Goal: Find specific page/section: Find specific page/section

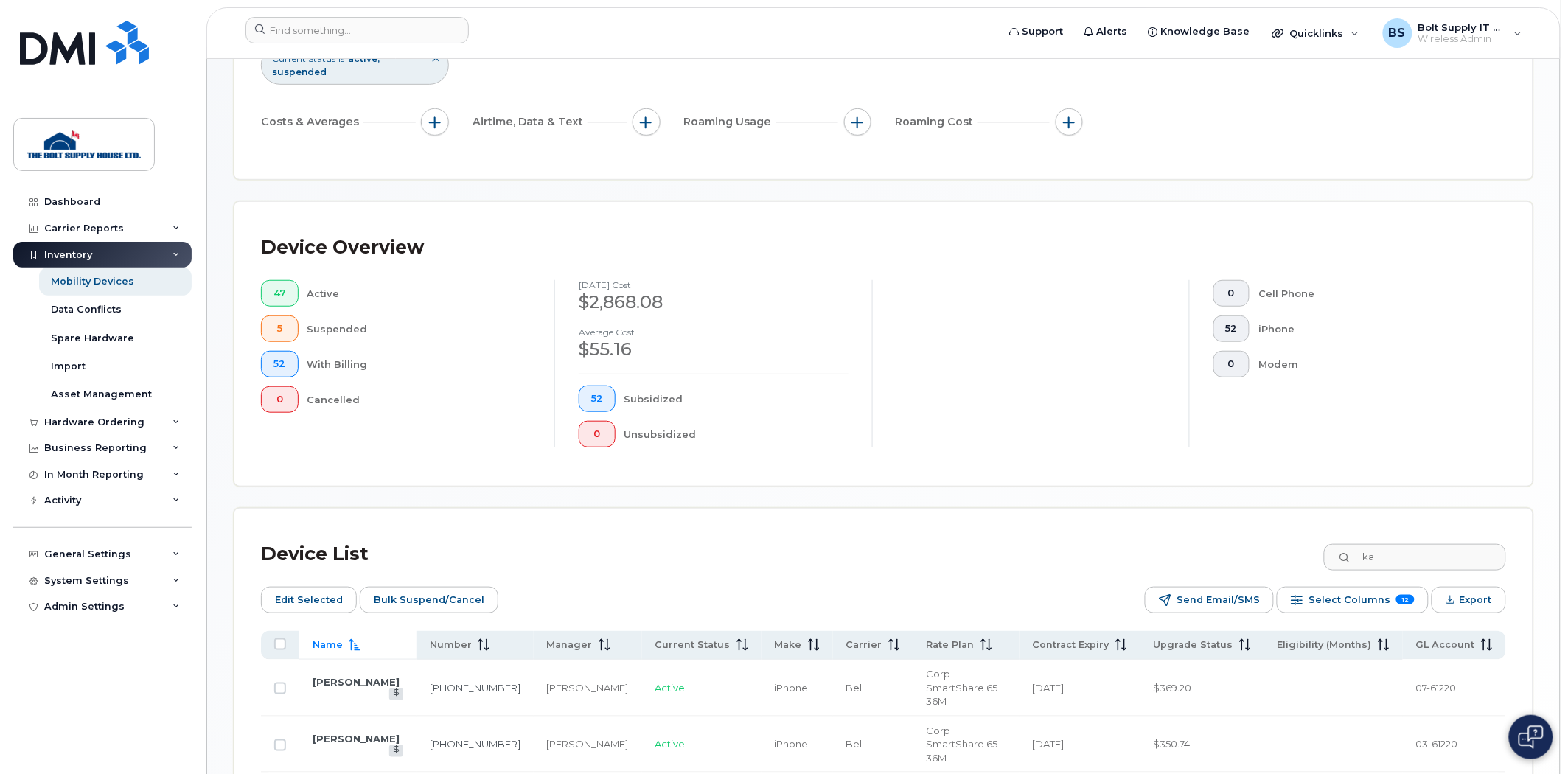
scroll to position [311, 0]
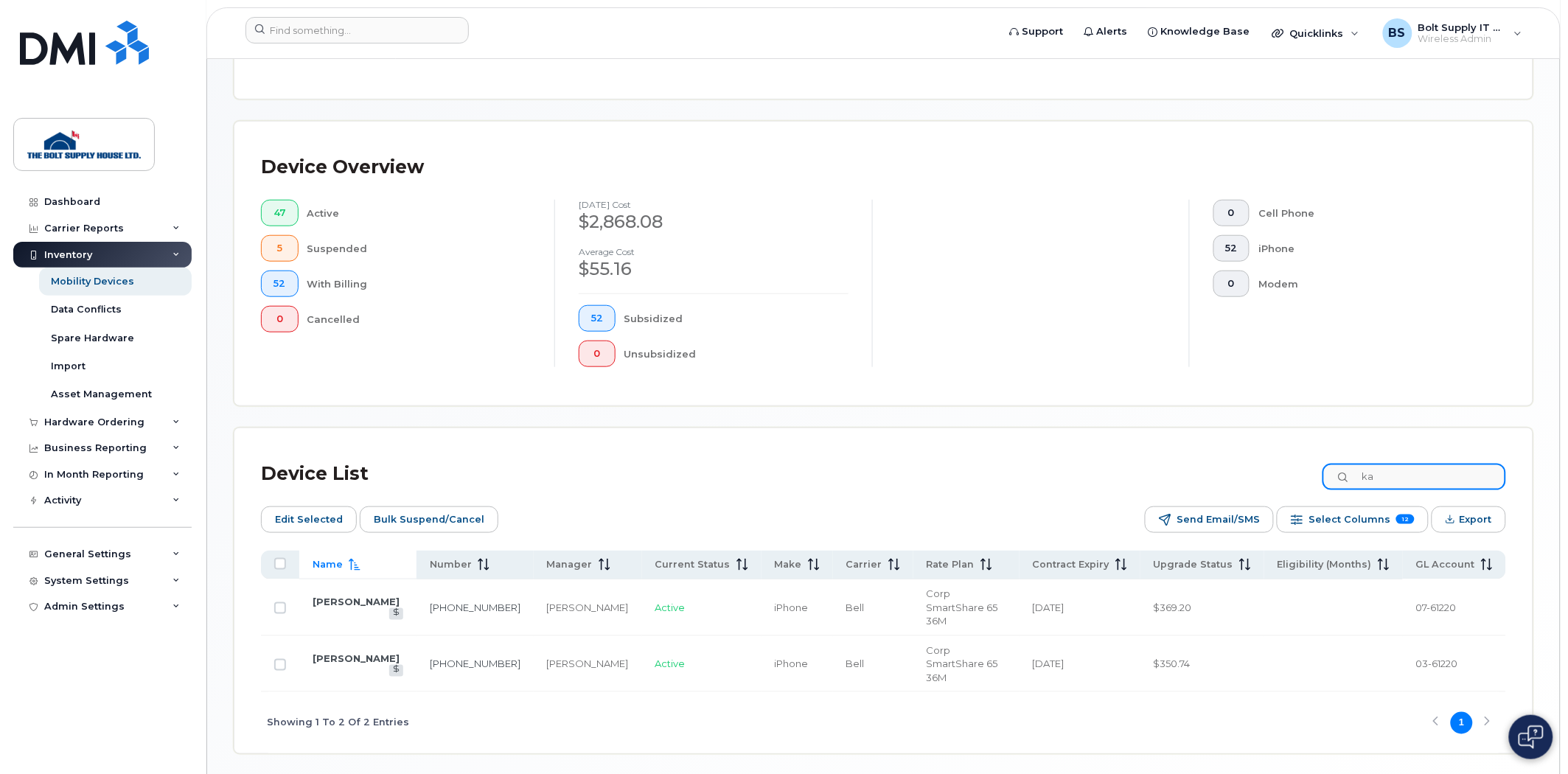
drag, startPoint x: 1352, startPoint y: 480, endPoint x: 1309, endPoint y: 489, distance: 43.9
click at [1315, 488] on div "Device List ka" at bounding box center [883, 474] width 1245 height 38
type input "roger"
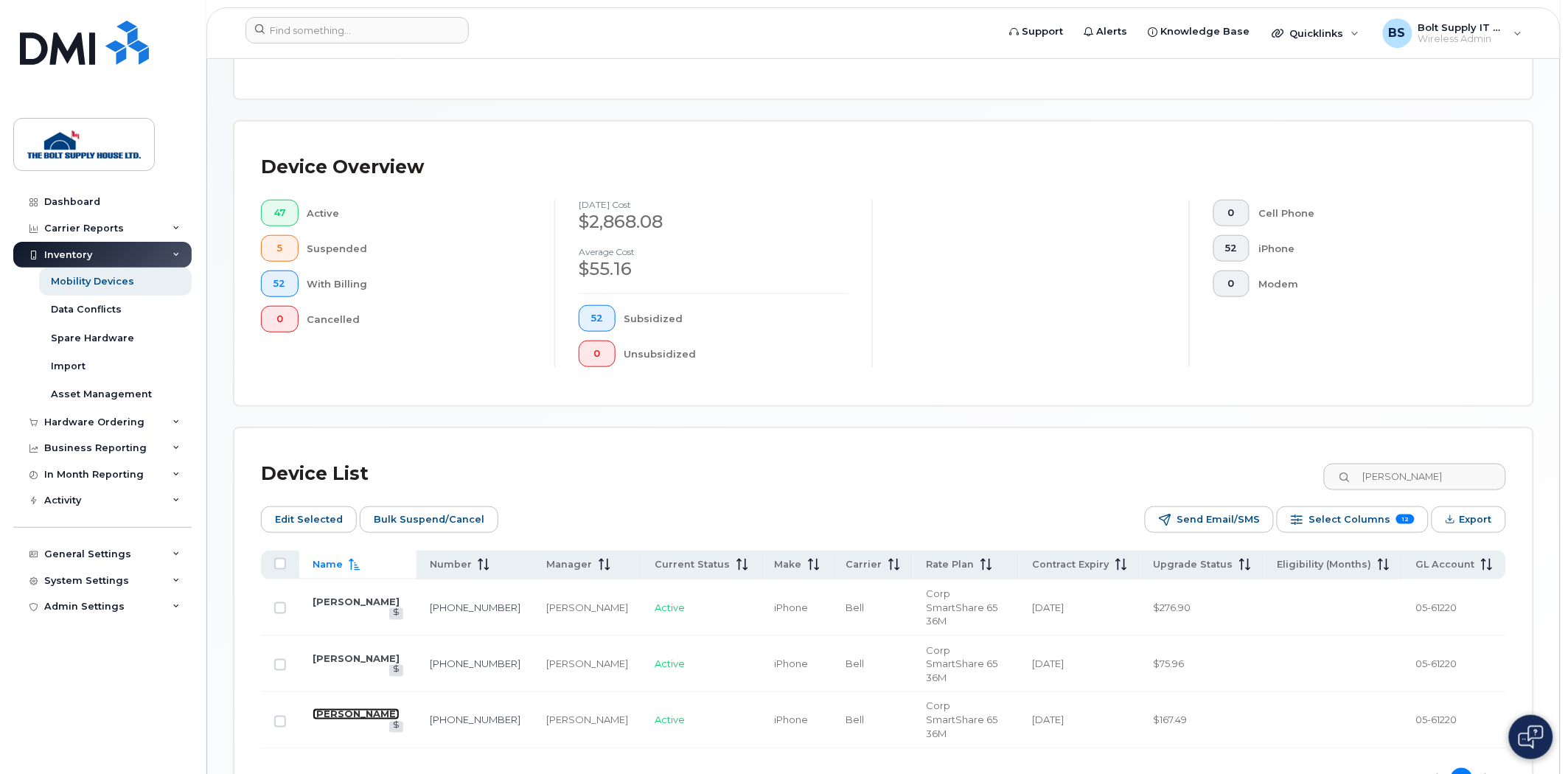
click at [356, 708] on link "[PERSON_NAME]" at bounding box center [356, 714] width 87 height 12
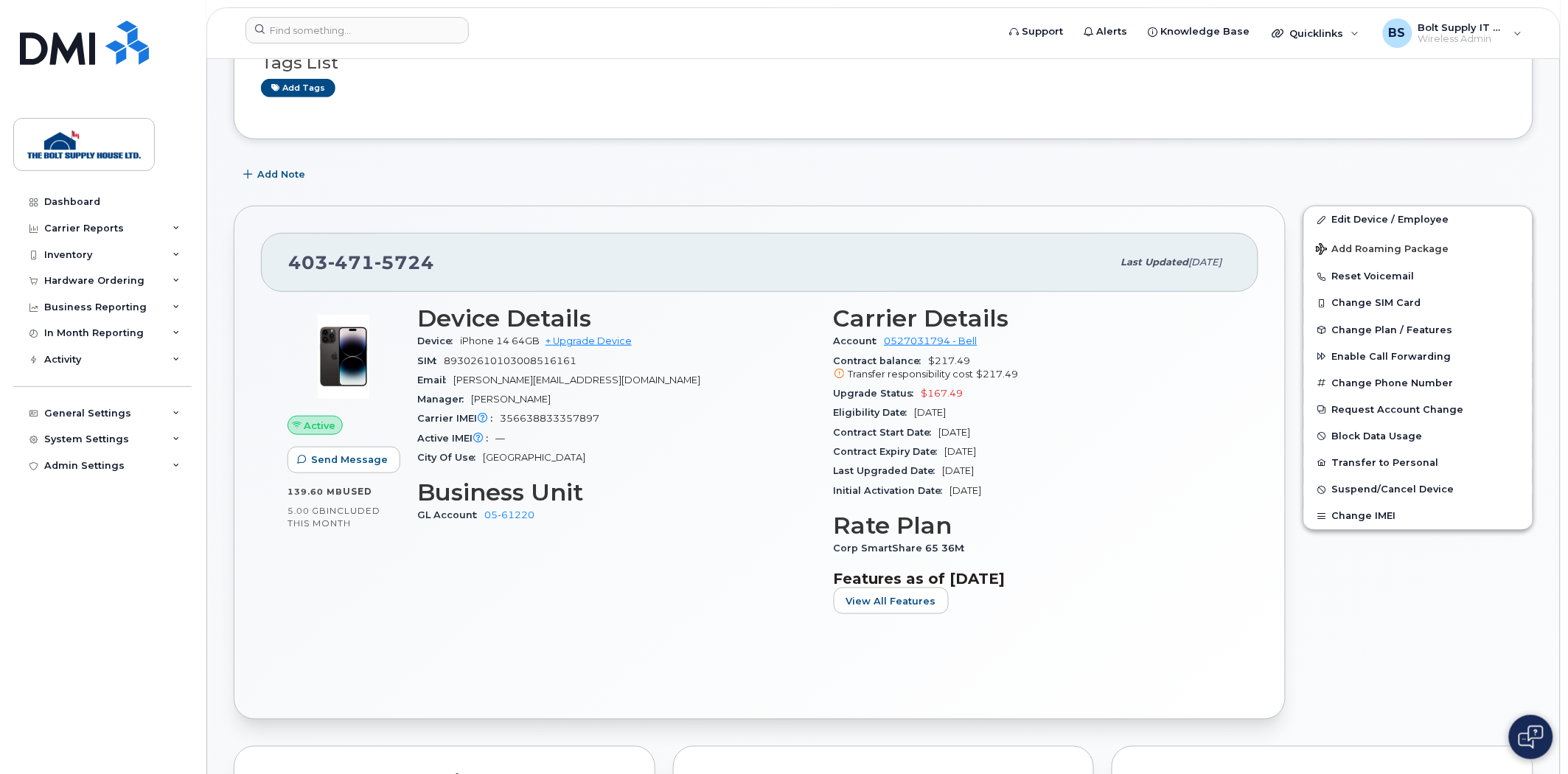
scroll to position [246, 0]
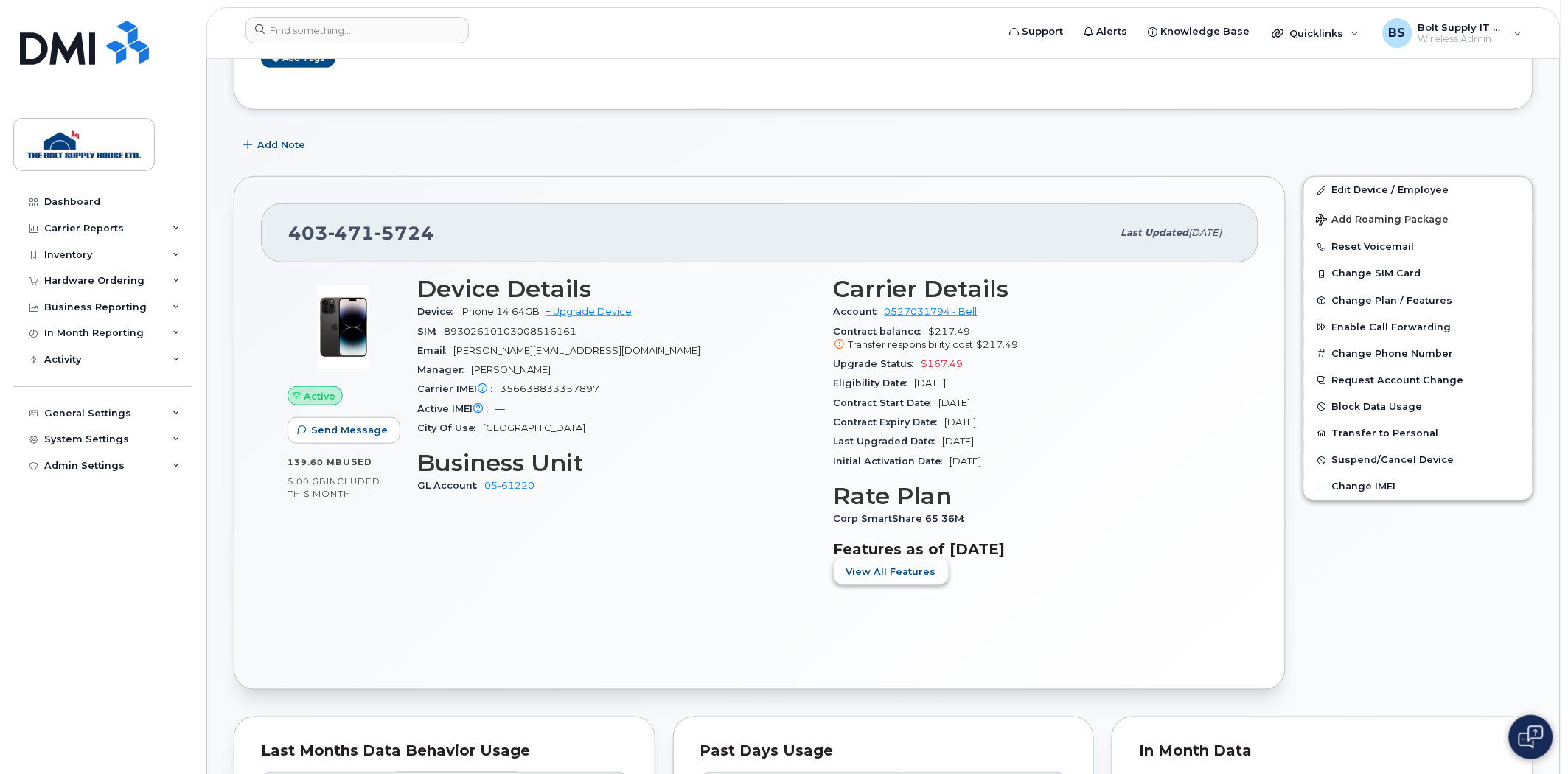
click at [877, 573] on span "View All Features" at bounding box center [891, 571] width 90 height 14
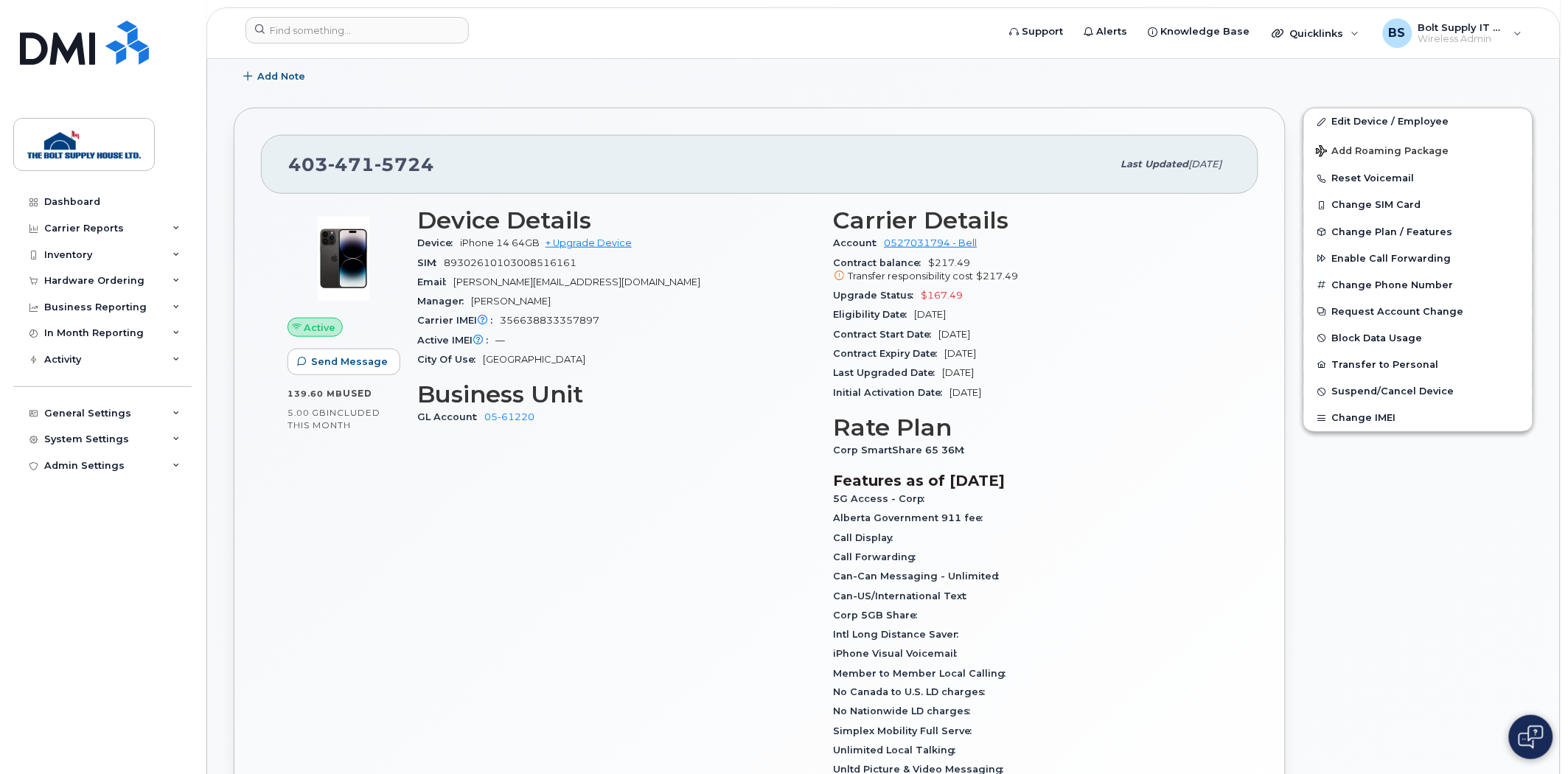
scroll to position [409, 0]
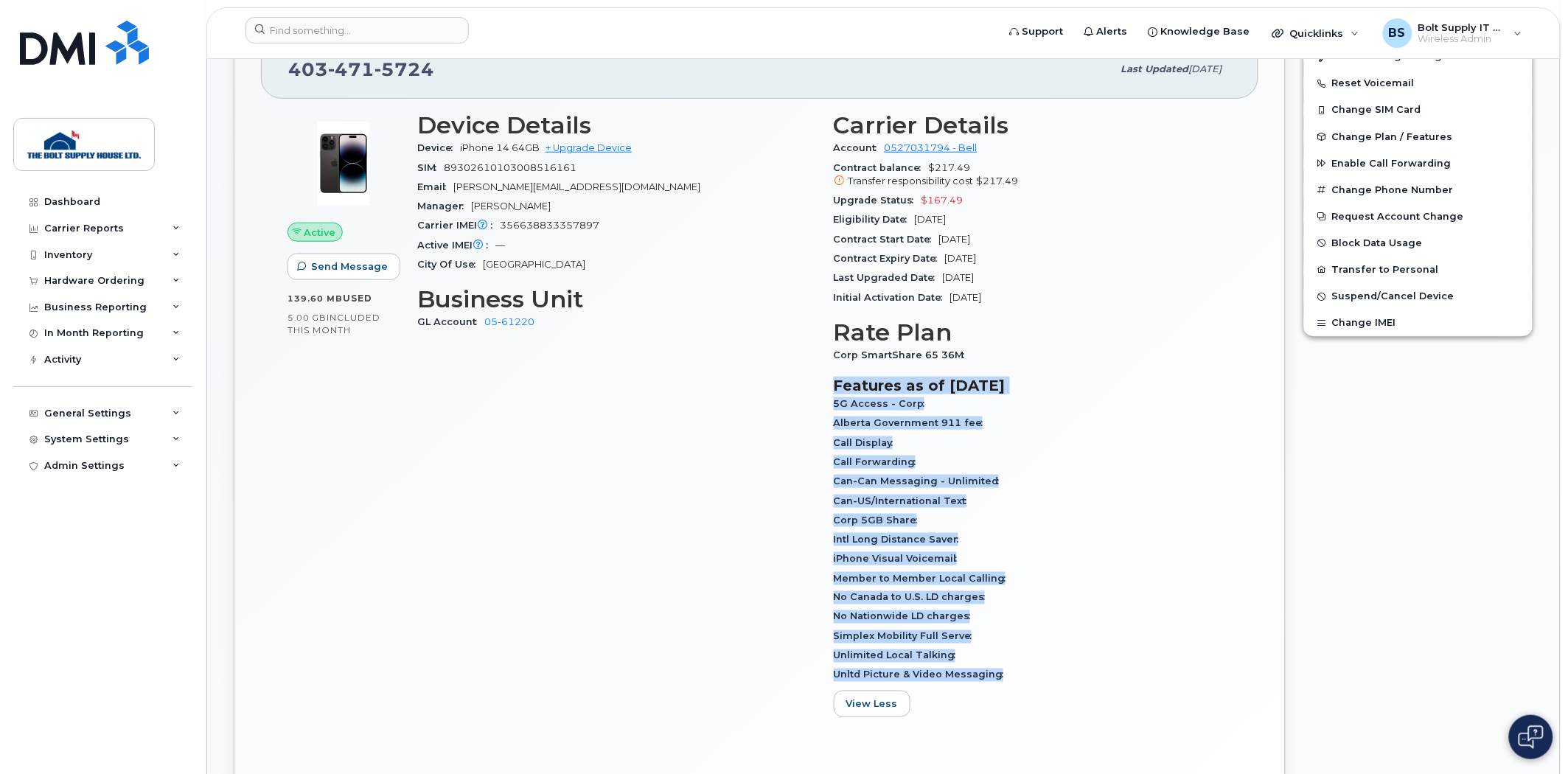
drag, startPoint x: 992, startPoint y: 683, endPoint x: 833, endPoint y: 389, distance: 334.2
click at [833, 389] on section "Features as of Aug 01, 2025 5G Access - Corp Alberta Government 911 fee Call Di…" at bounding box center [1033, 547] width 398 height 341
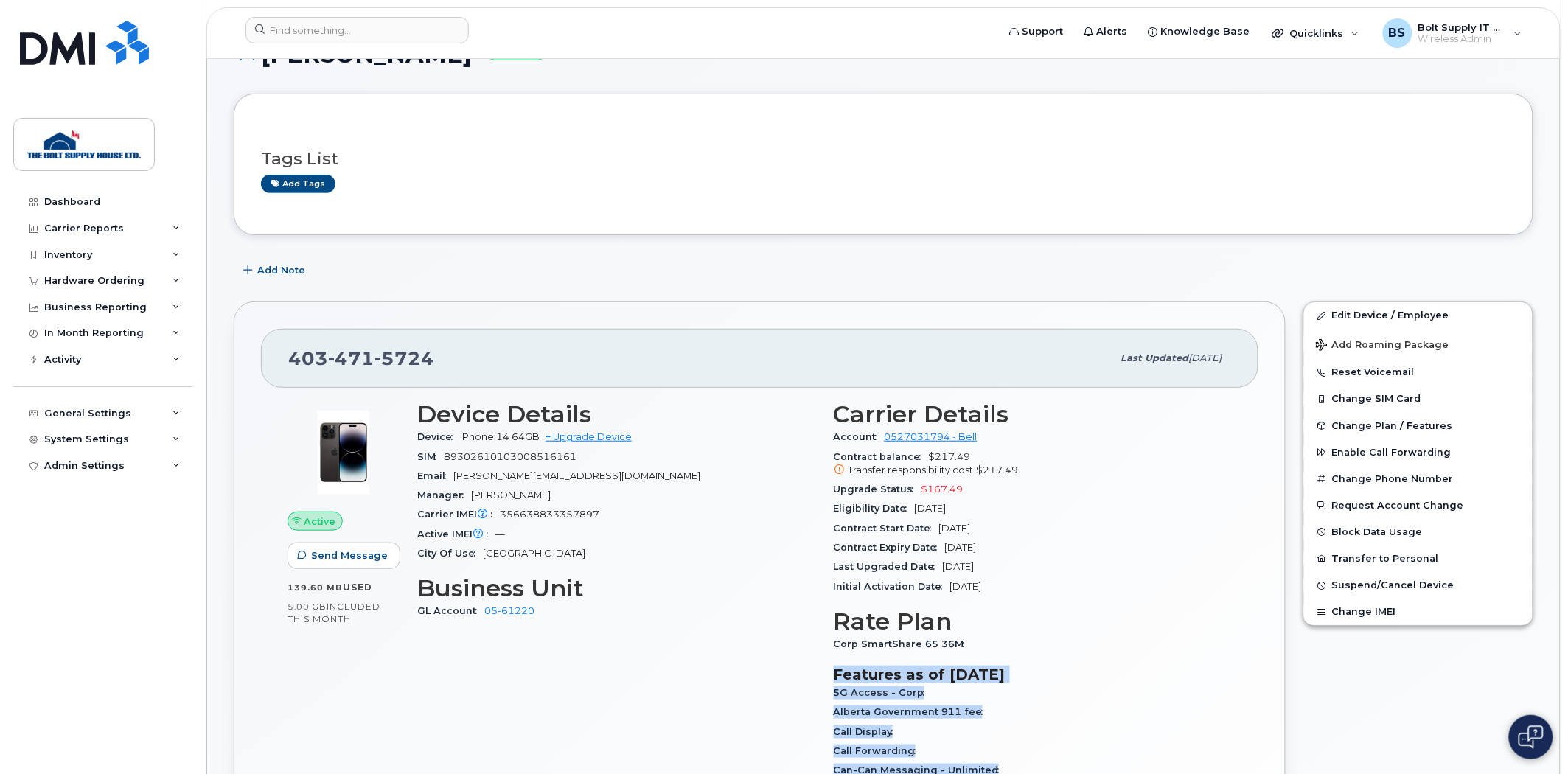
scroll to position [0, 0]
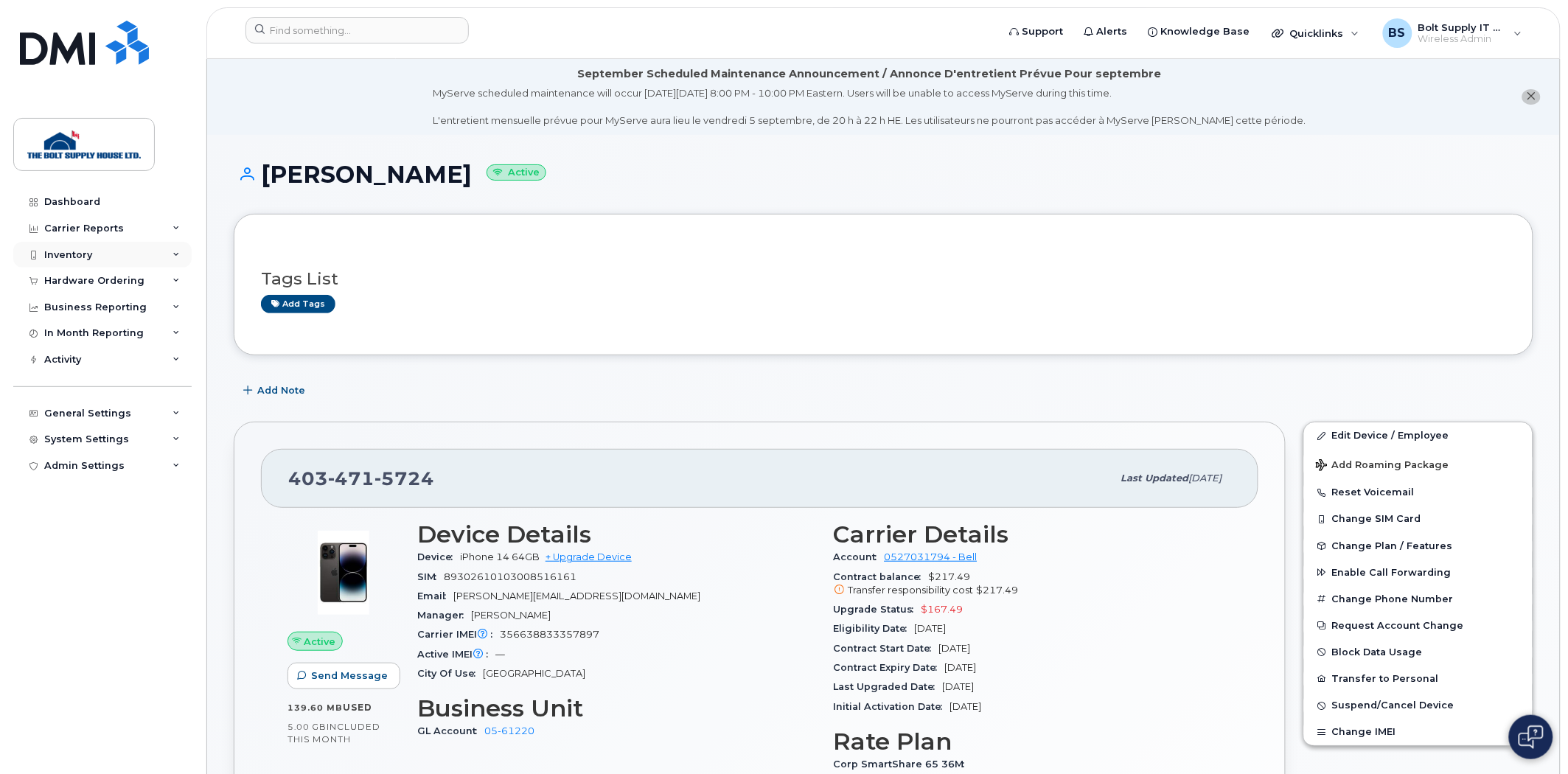
click at [112, 262] on div "Inventory" at bounding box center [102, 255] width 179 height 27
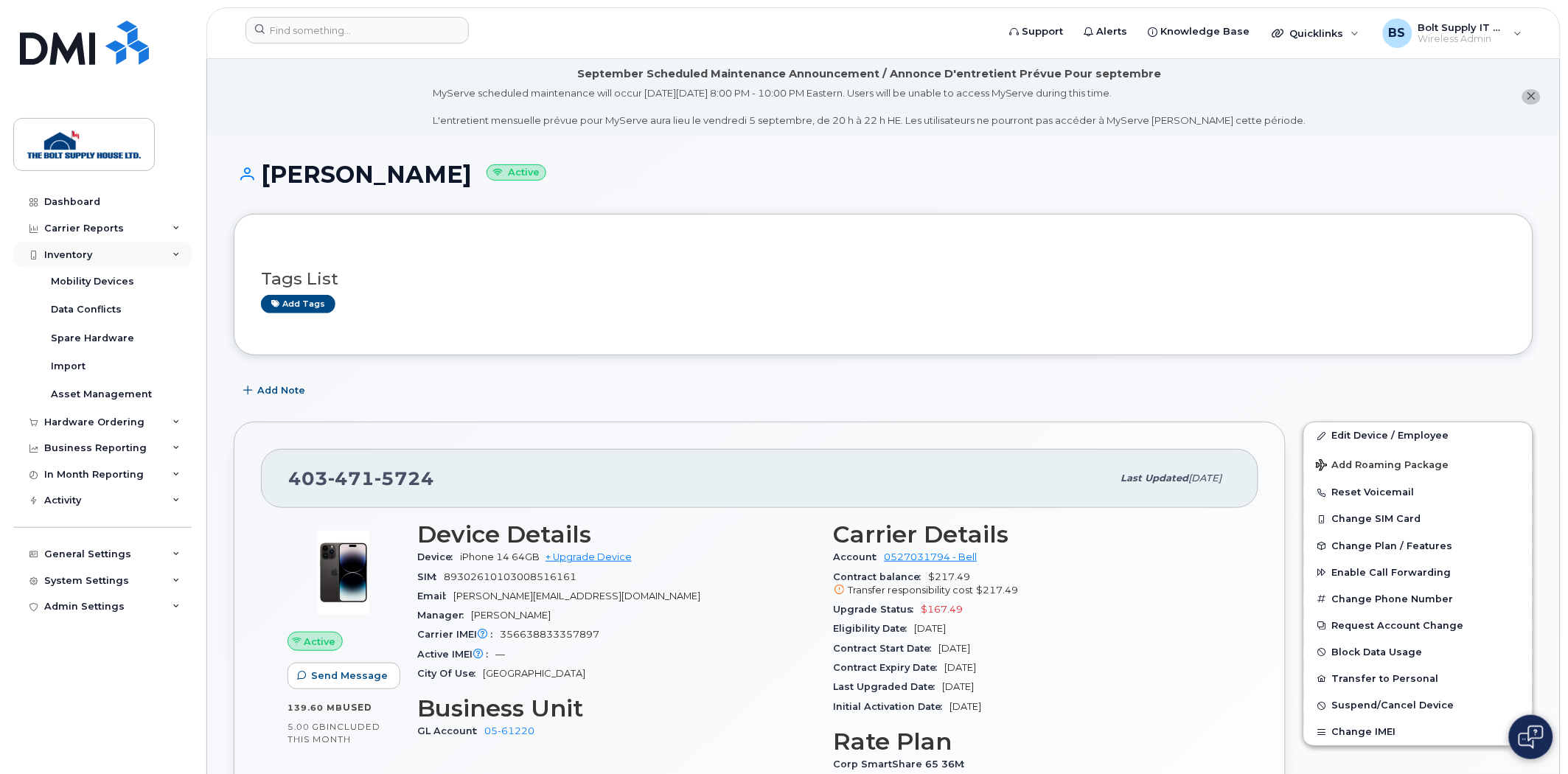
click at [109, 268] on div "Inventory" at bounding box center [102, 255] width 179 height 27
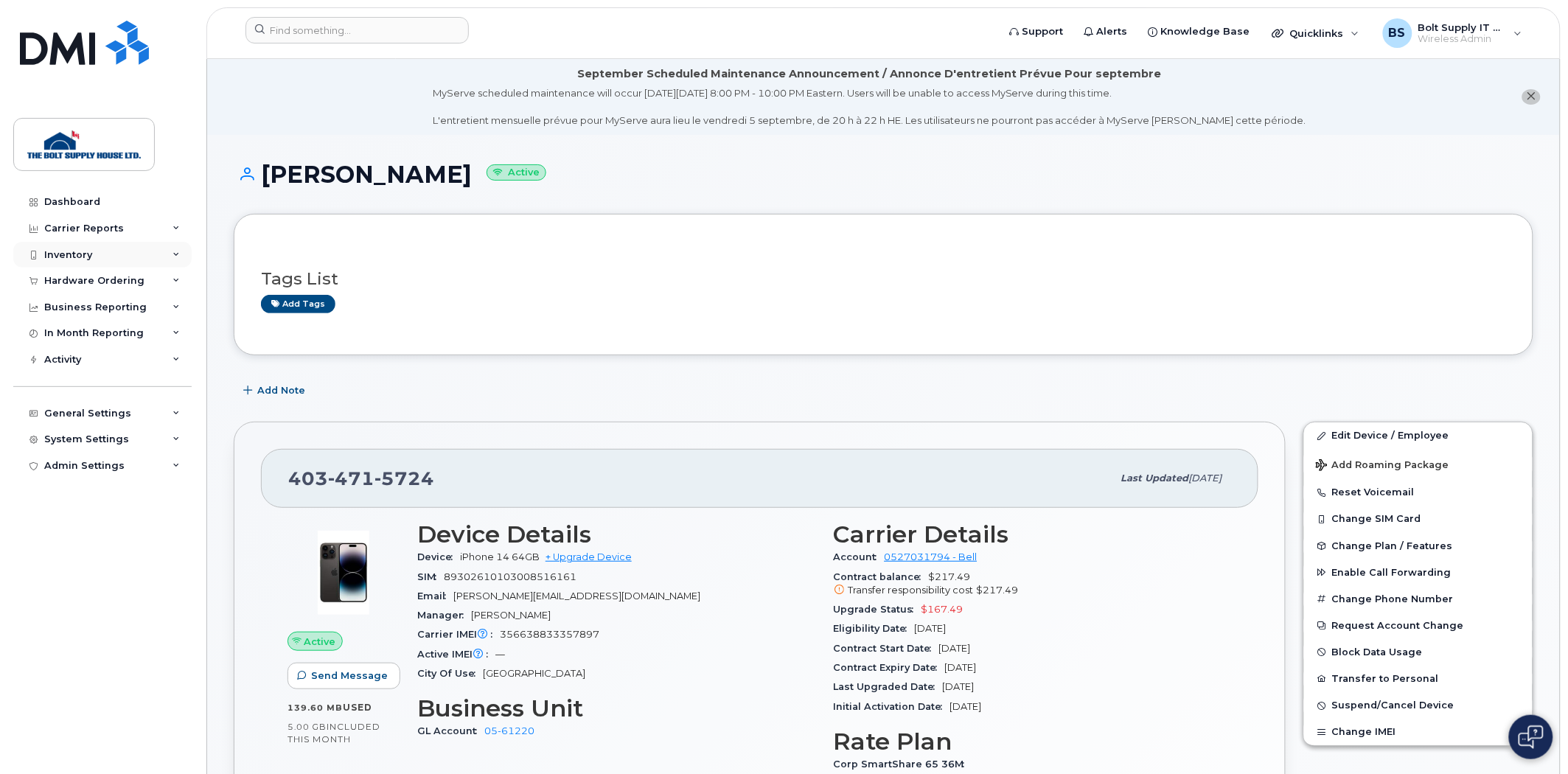
click at [97, 261] on div "Inventory" at bounding box center [102, 255] width 179 height 27
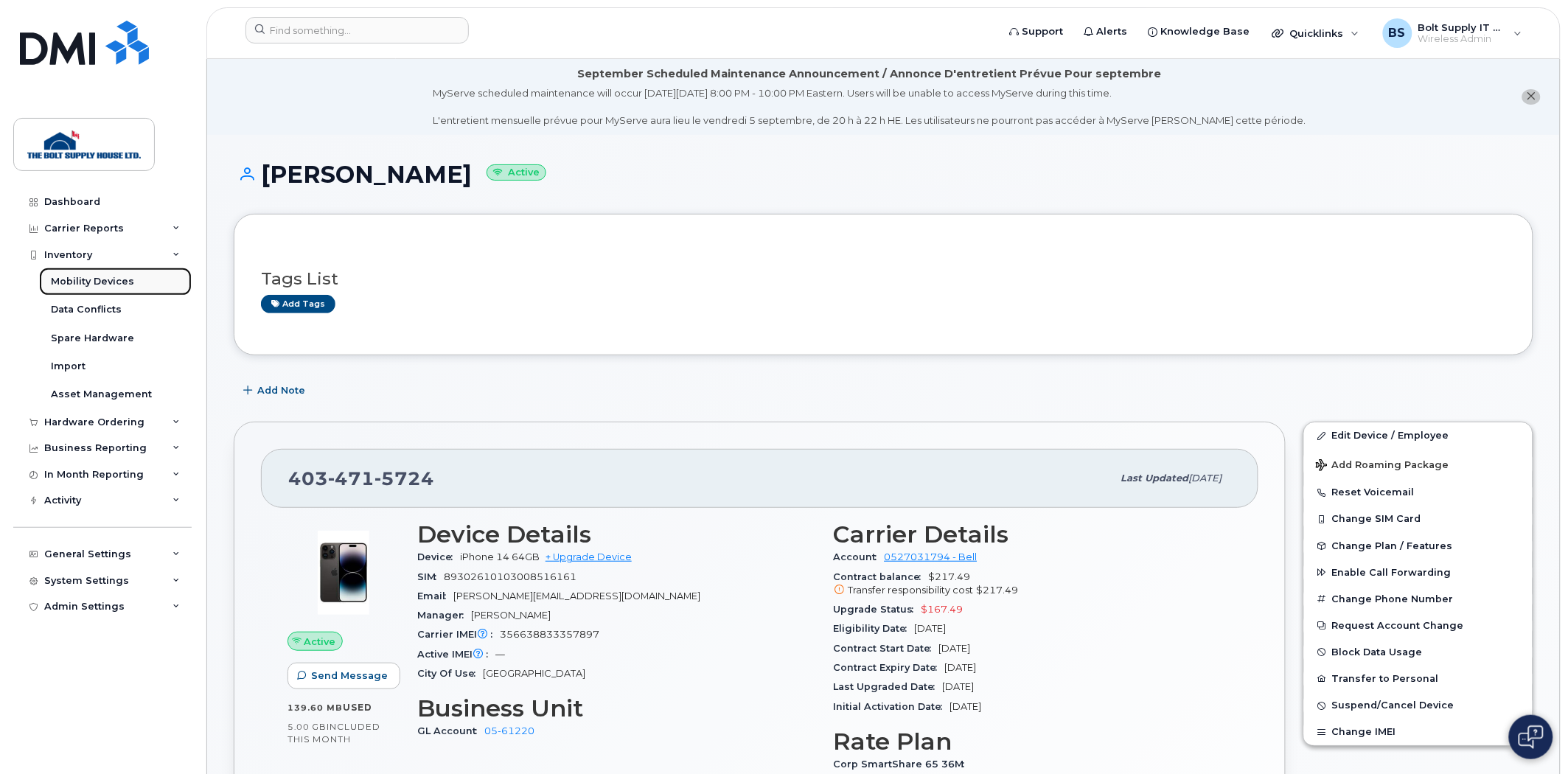
click at [97, 287] on div "Mobility Devices" at bounding box center [93, 281] width 84 height 13
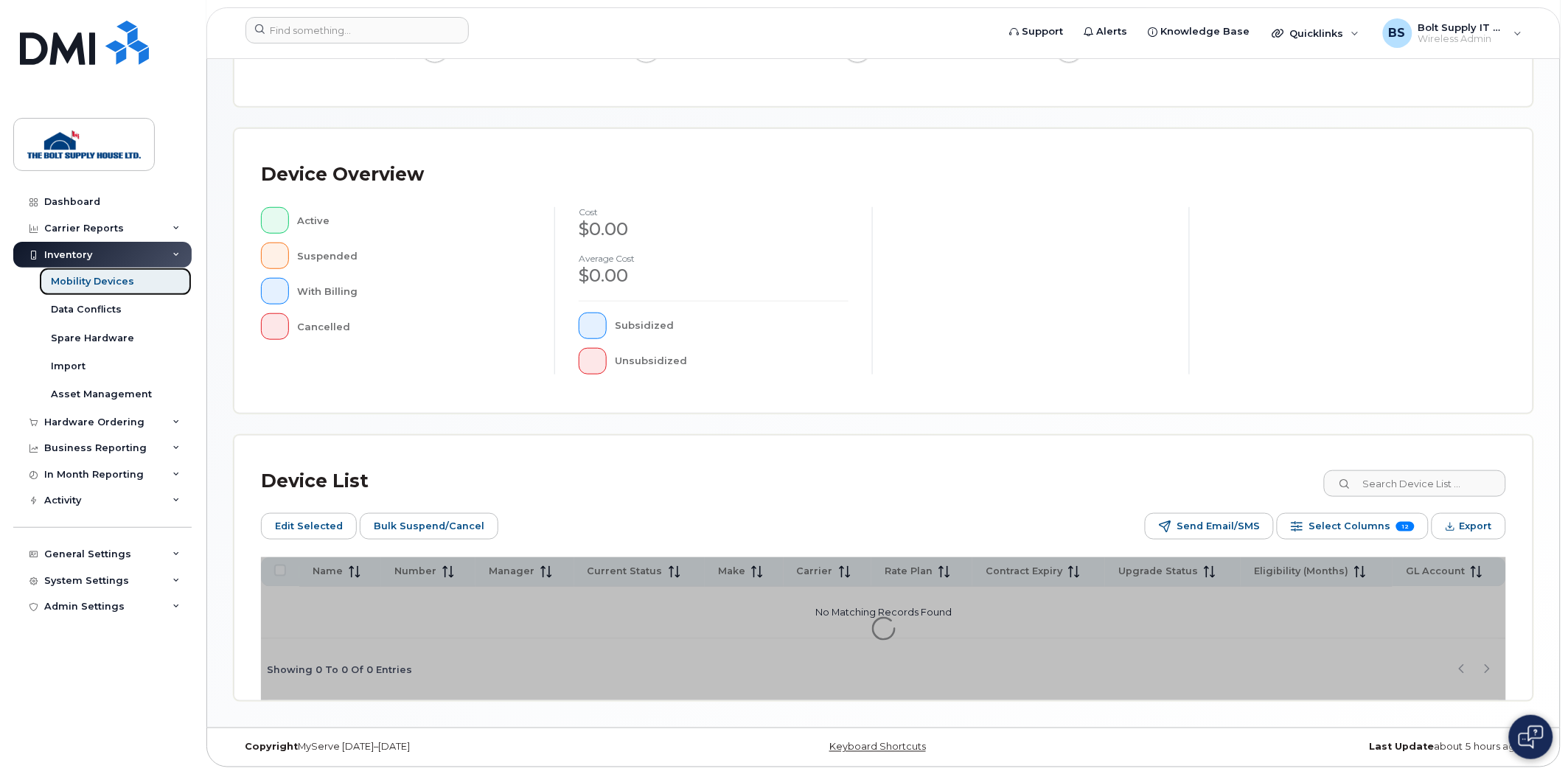
scroll to position [266, 0]
click at [1376, 484] on input at bounding box center [1414, 482] width 183 height 27
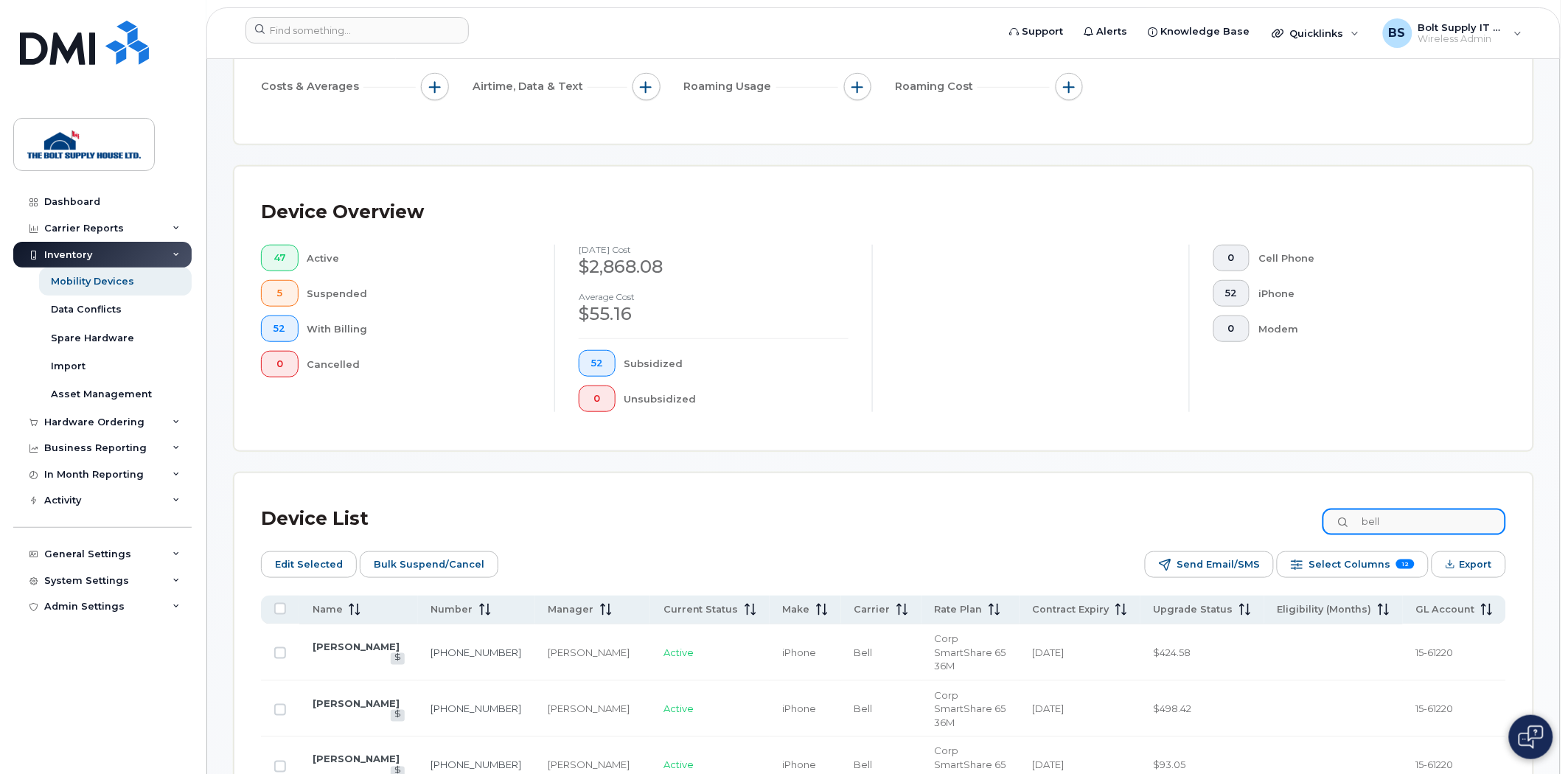
drag, startPoint x: 1430, startPoint y: 516, endPoint x: 1319, endPoint y: 538, distance: 113.2
click at [1319, 538] on div "Device List bell" at bounding box center [883, 519] width 1245 height 38
type input "beck"
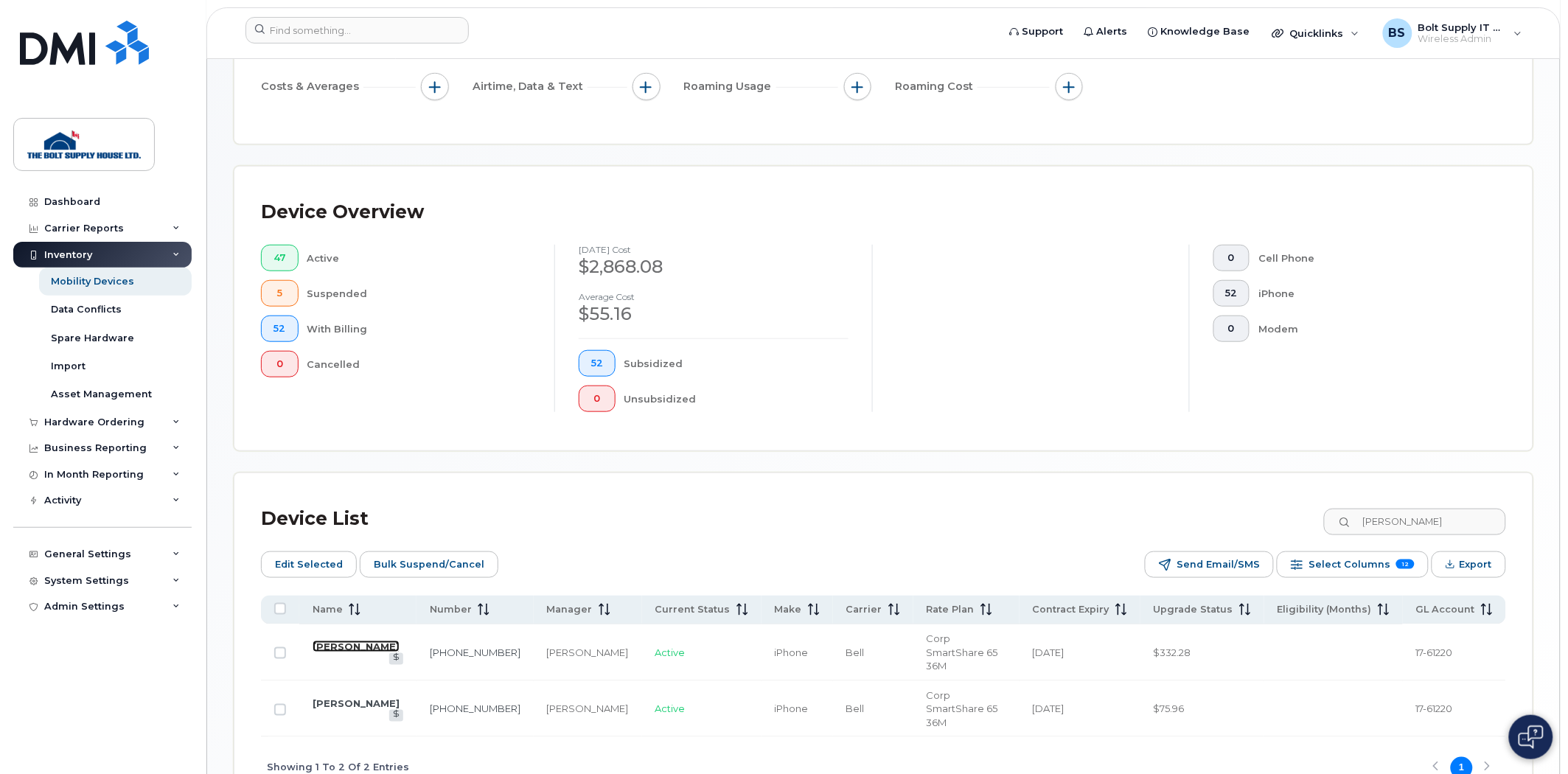
click at [365, 640] on link "[PERSON_NAME]" at bounding box center [356, 646] width 87 height 12
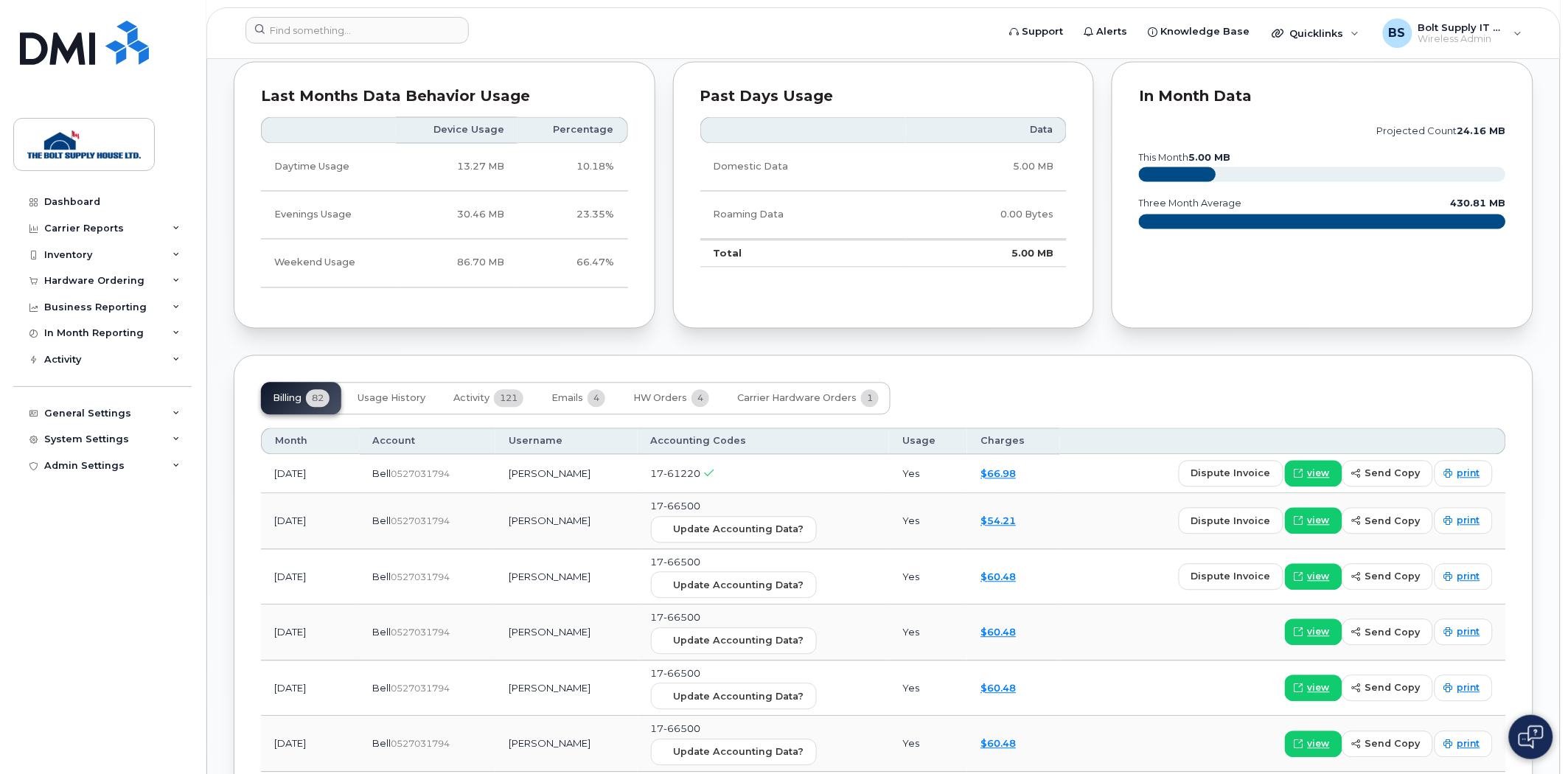
scroll to position [900, 0]
click at [1316, 472] on span "view" at bounding box center [1318, 473] width 22 height 13
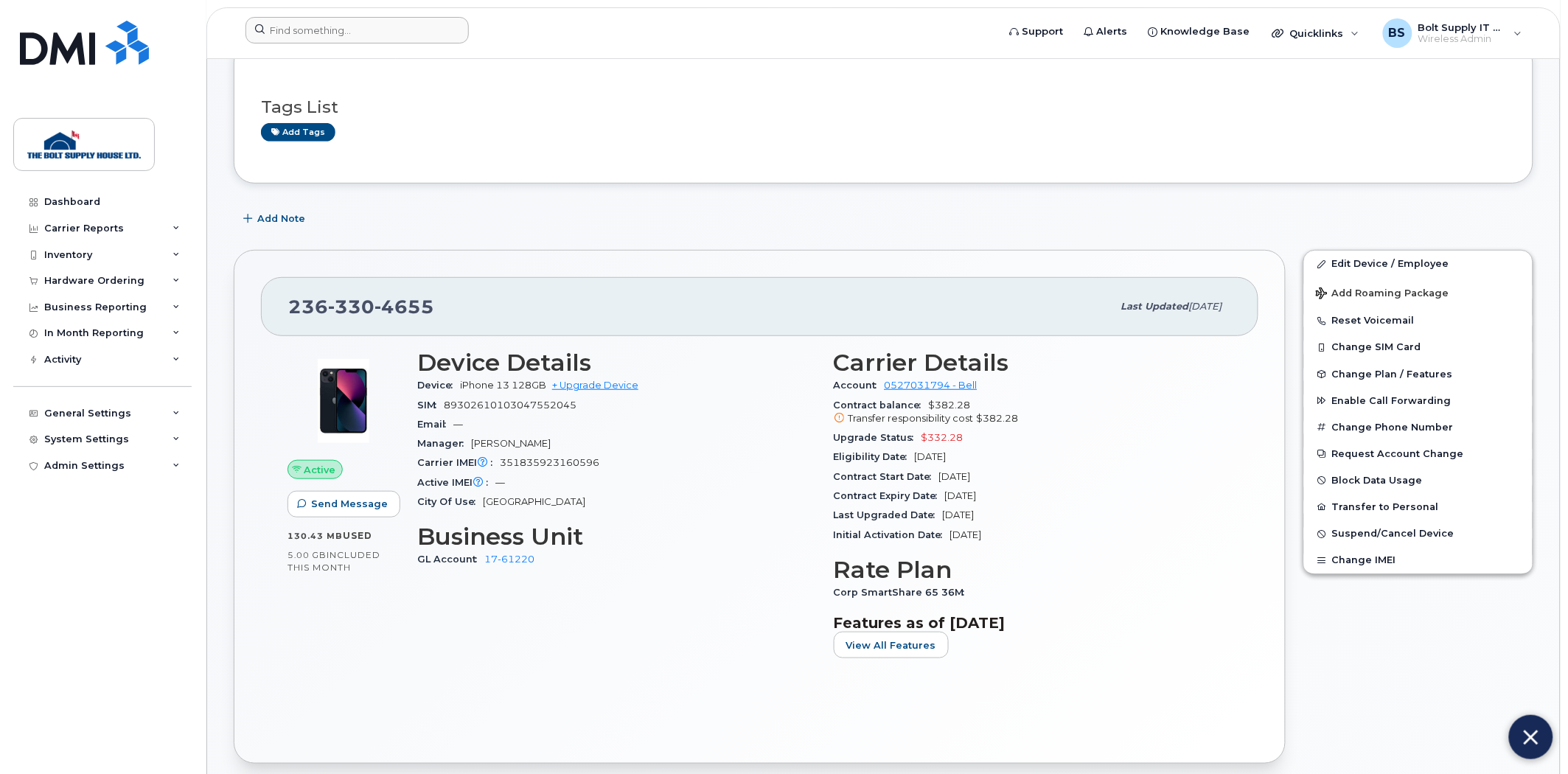
scroll to position [82, 0]
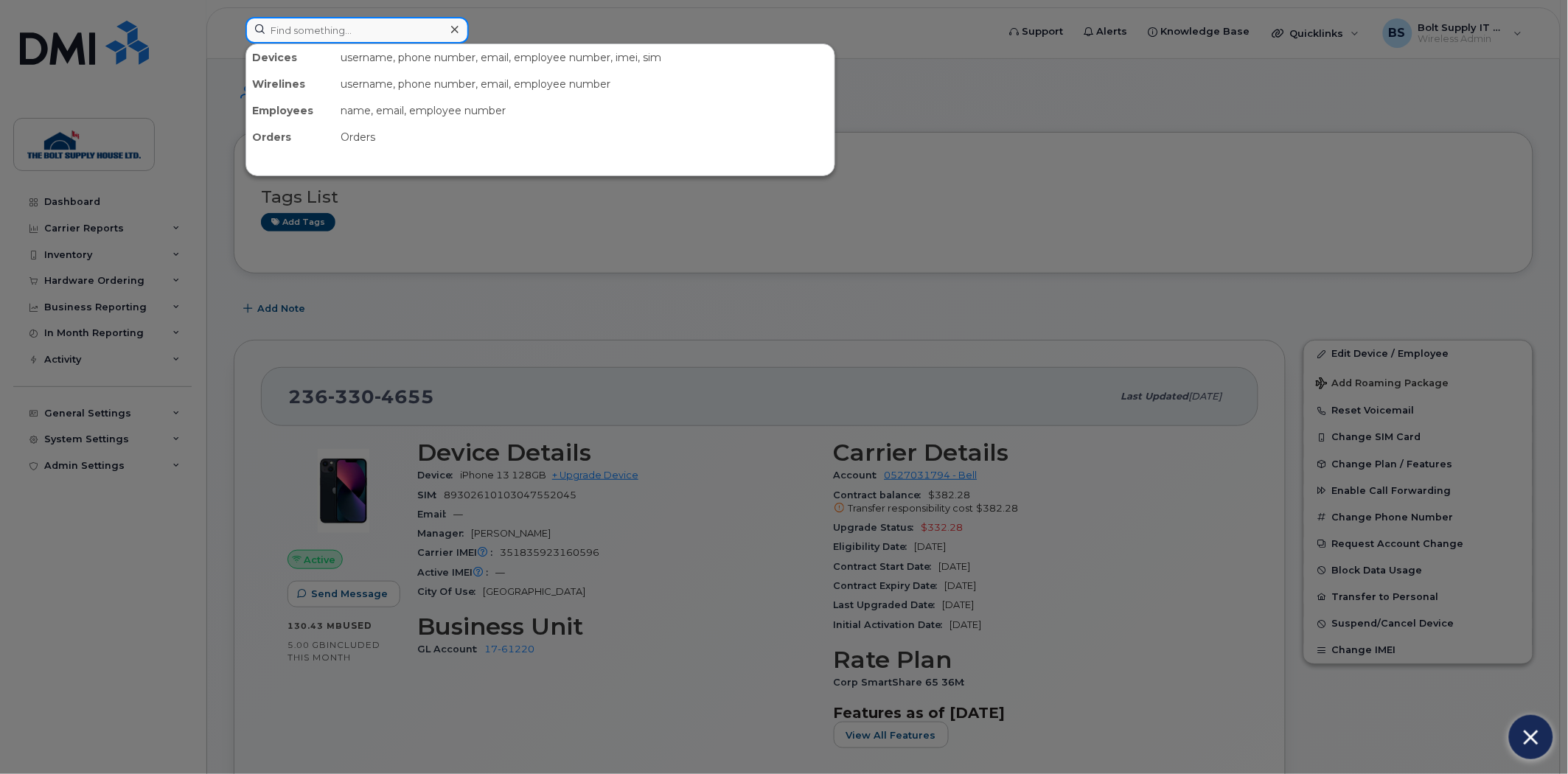
click at [338, 31] on input at bounding box center [357, 30] width 224 height 27
click at [343, 236] on div at bounding box center [784, 387] width 1568 height 774
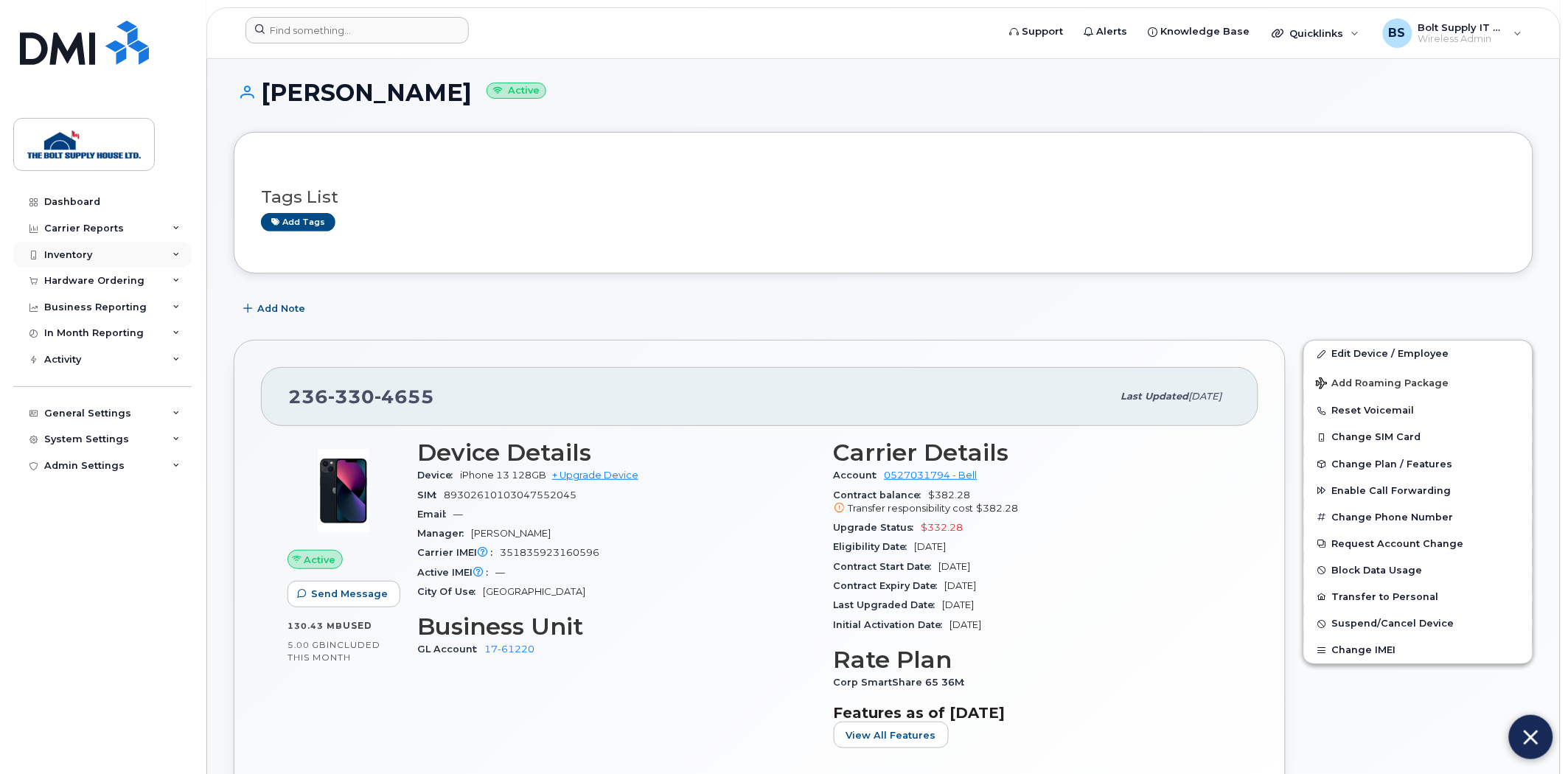
click at [177, 258] on icon at bounding box center [176, 255] width 8 height 8
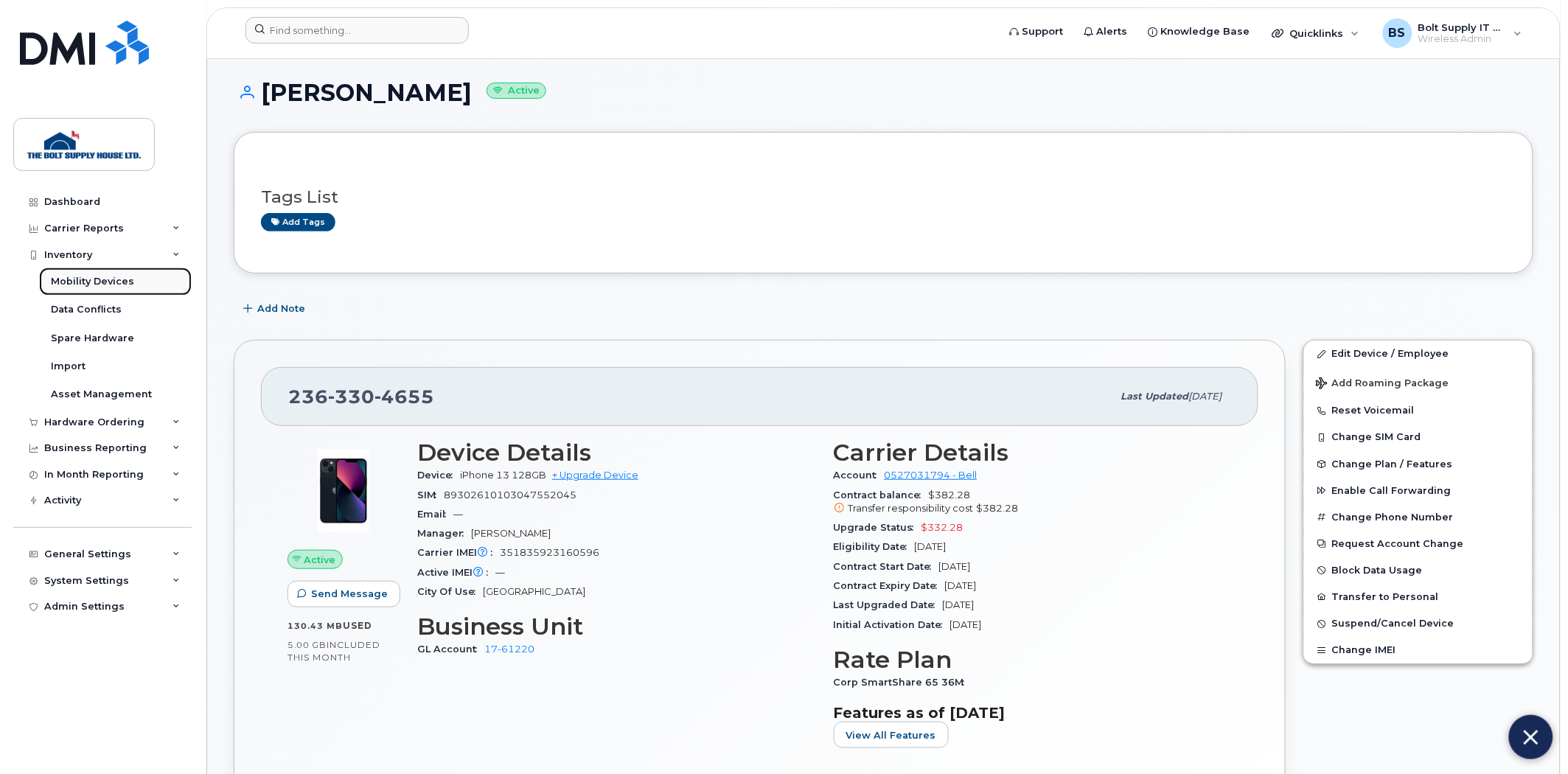
click at [116, 275] on div "Mobility Devices" at bounding box center [93, 281] width 84 height 13
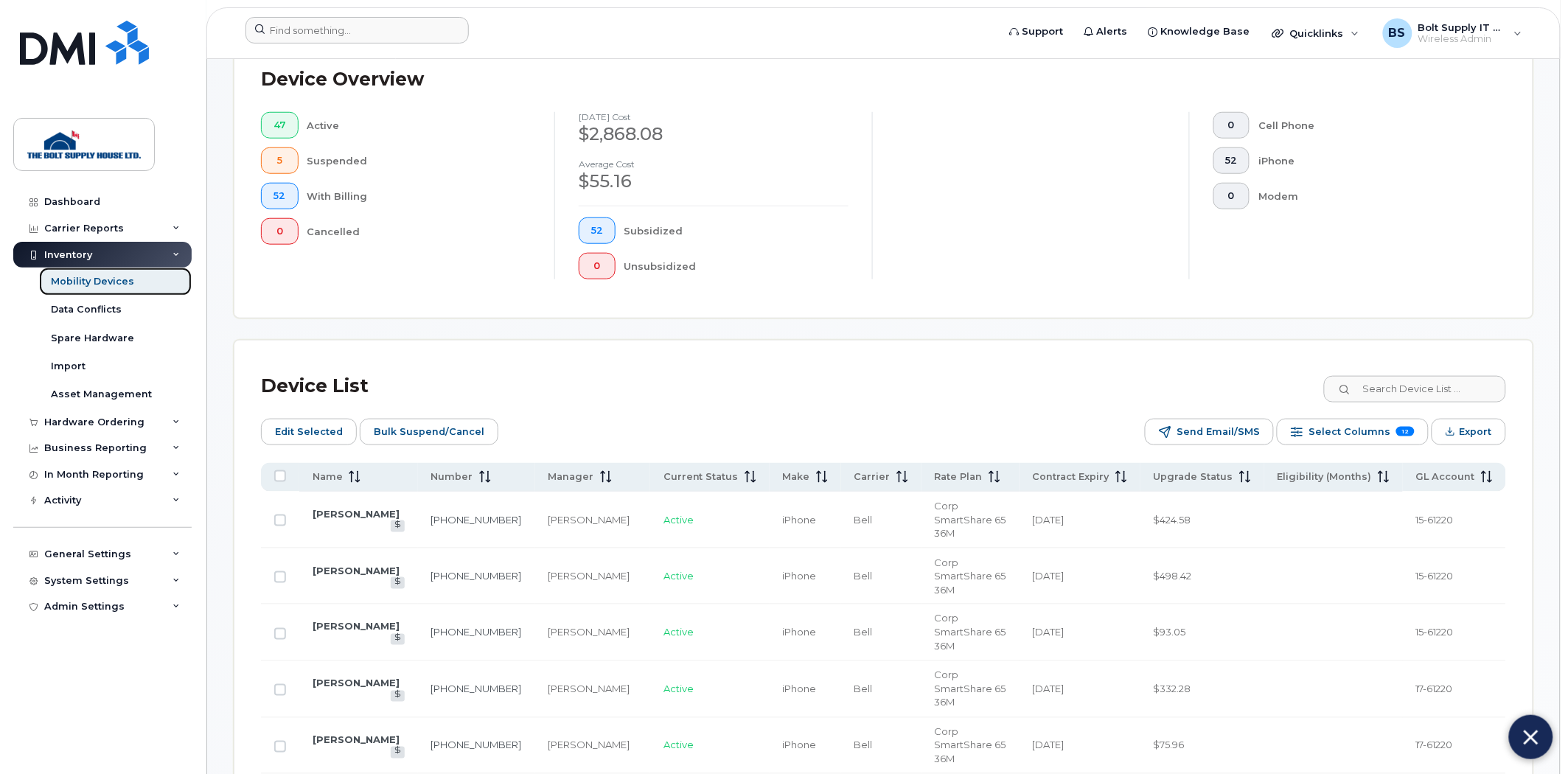
scroll to position [573, 0]
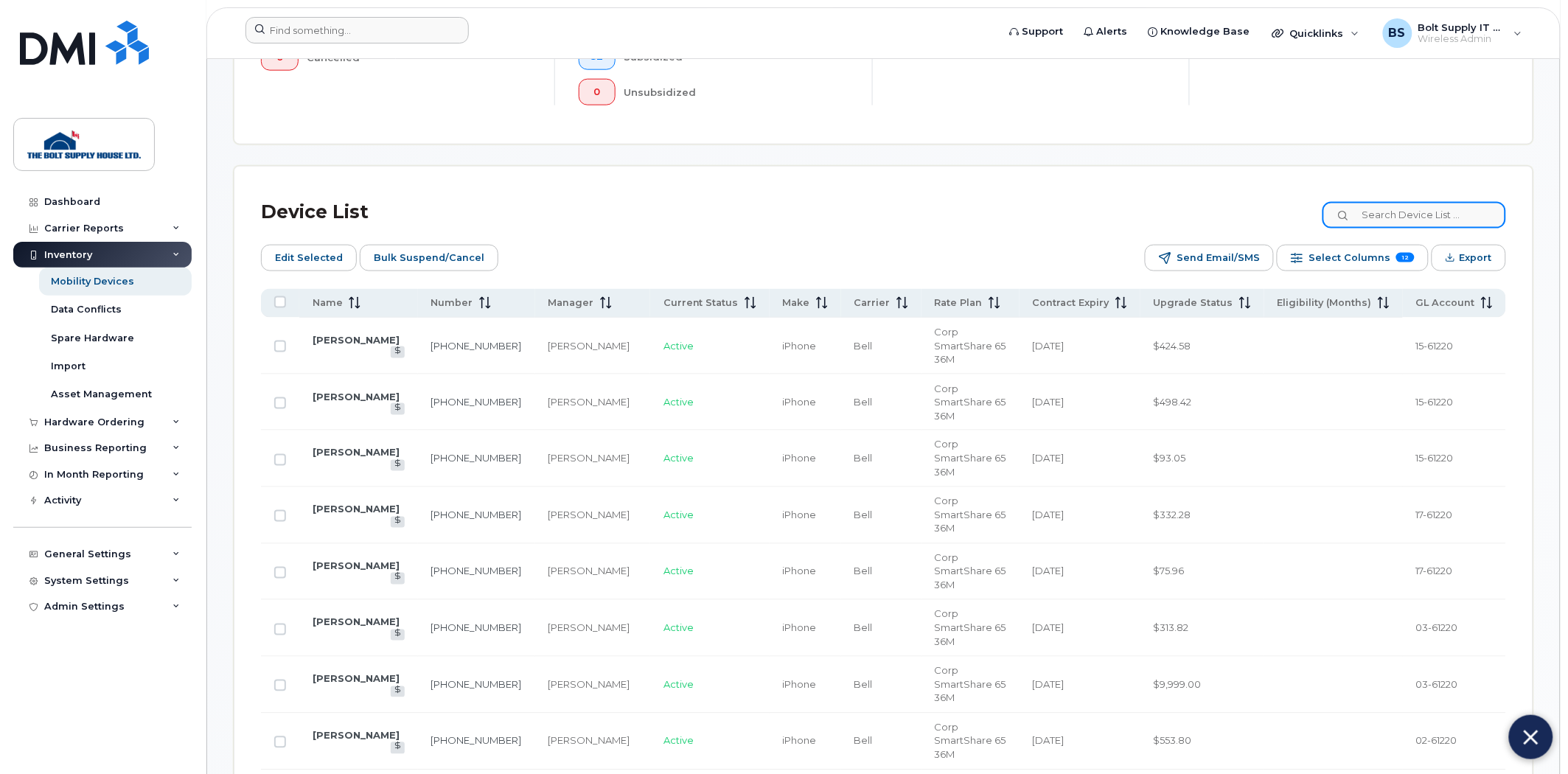
click at [1400, 209] on input at bounding box center [1414, 215] width 183 height 27
paste input "[PERSON_NAME]"
type input "[PERSON_NAME]"
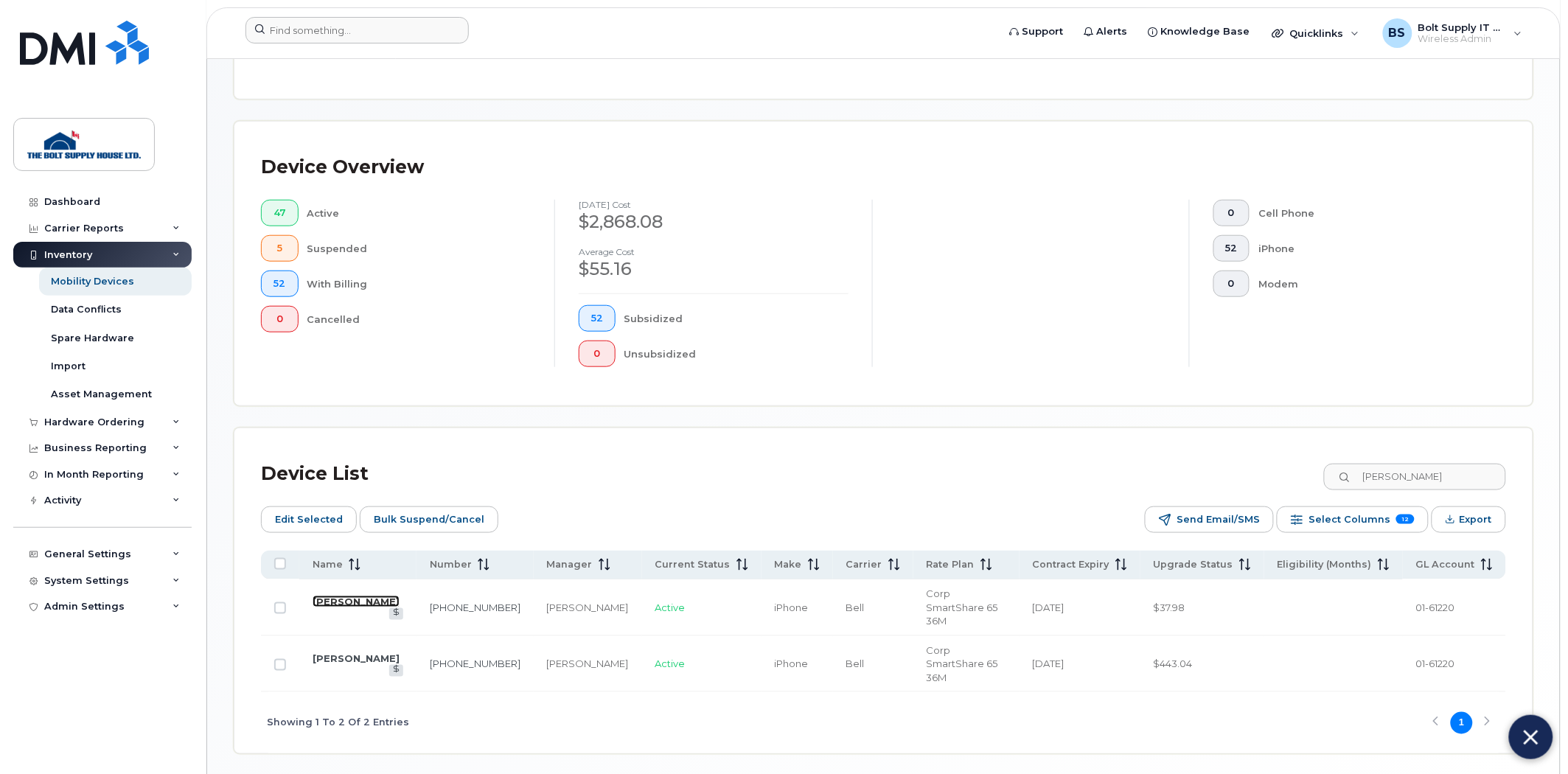
click at [335, 595] on link "[PERSON_NAME]" at bounding box center [356, 601] width 87 height 12
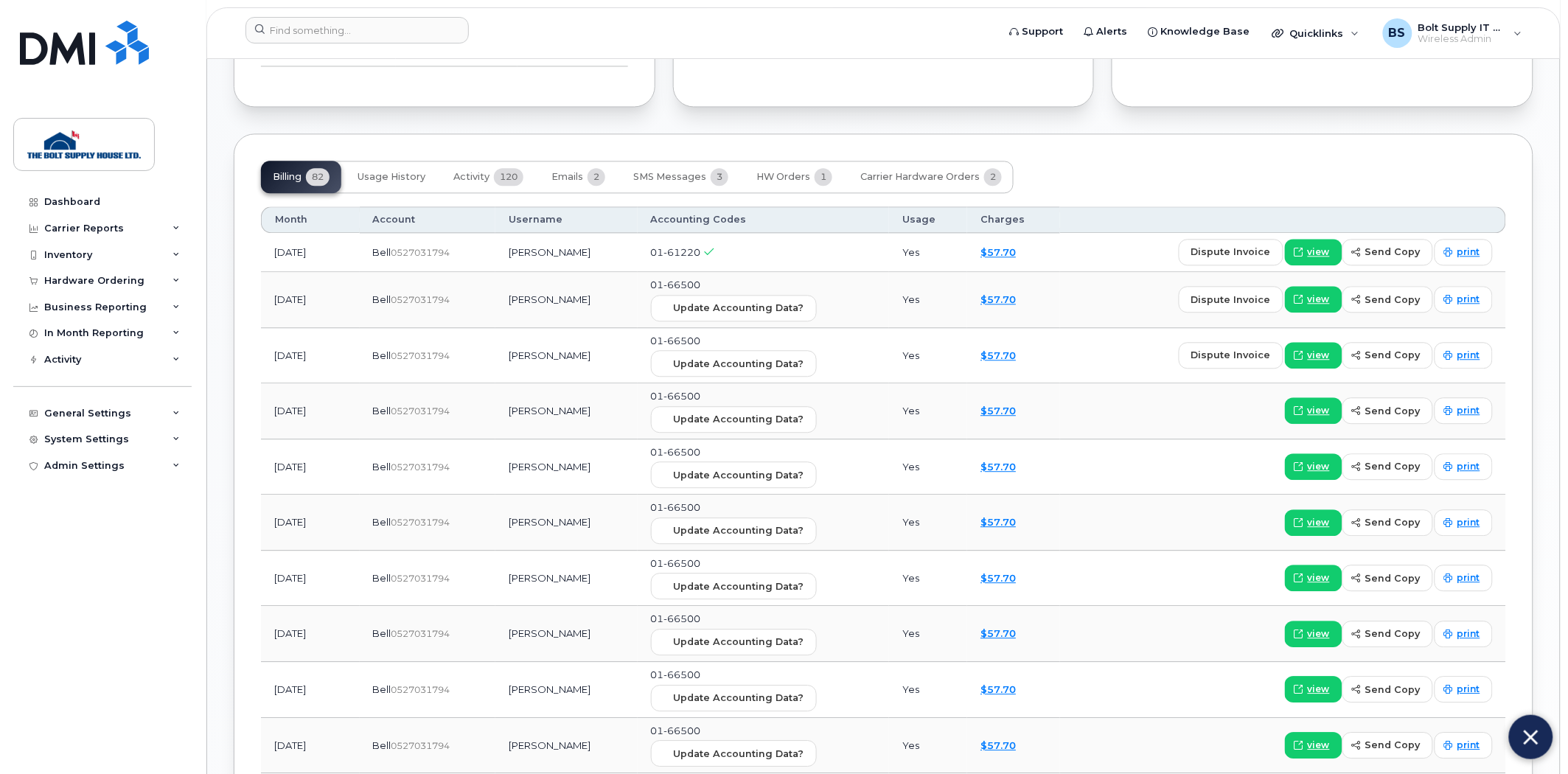
scroll to position [1146, 0]
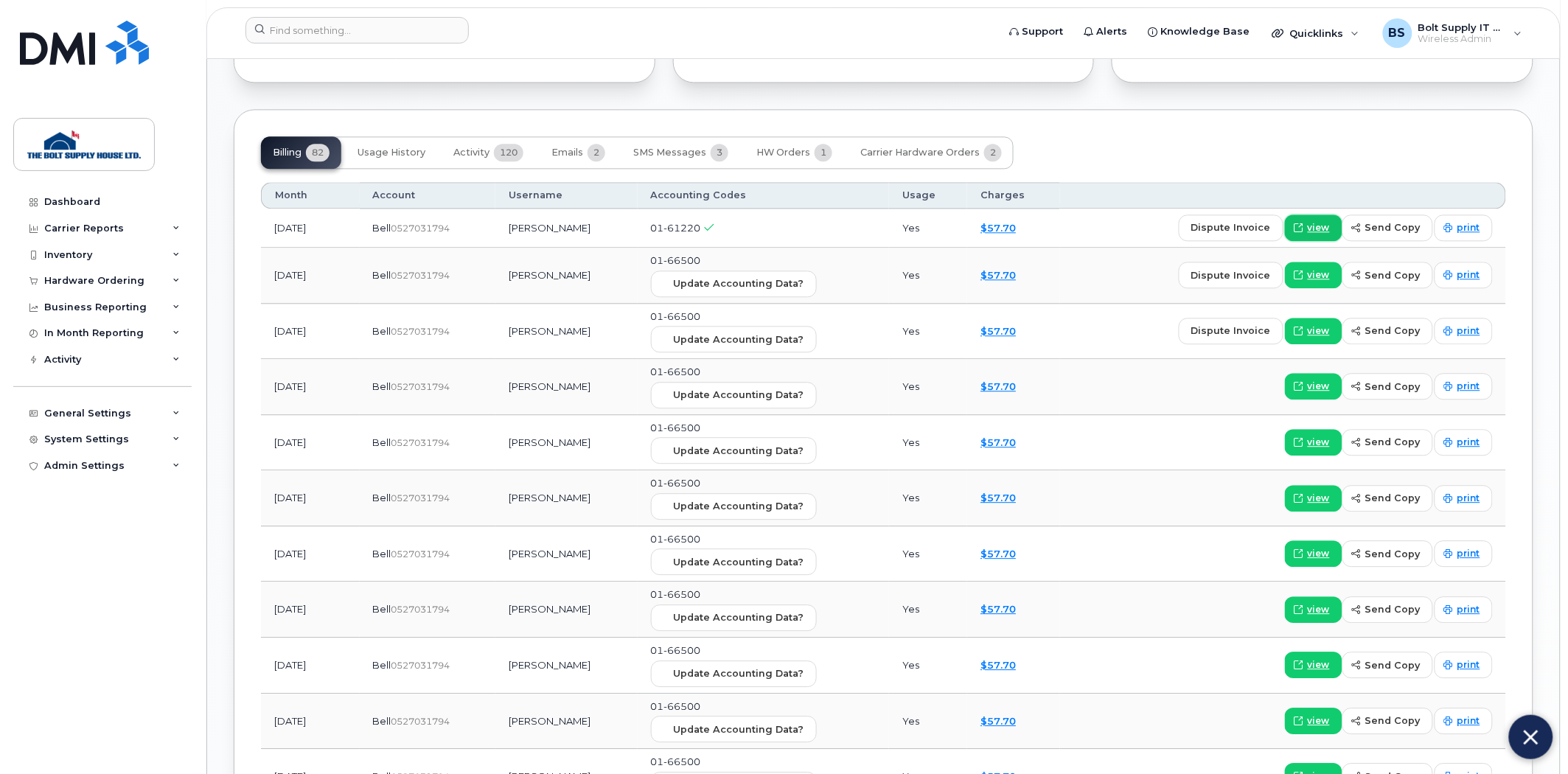
click at [1299, 233] on span at bounding box center [1298, 227] width 13 height 13
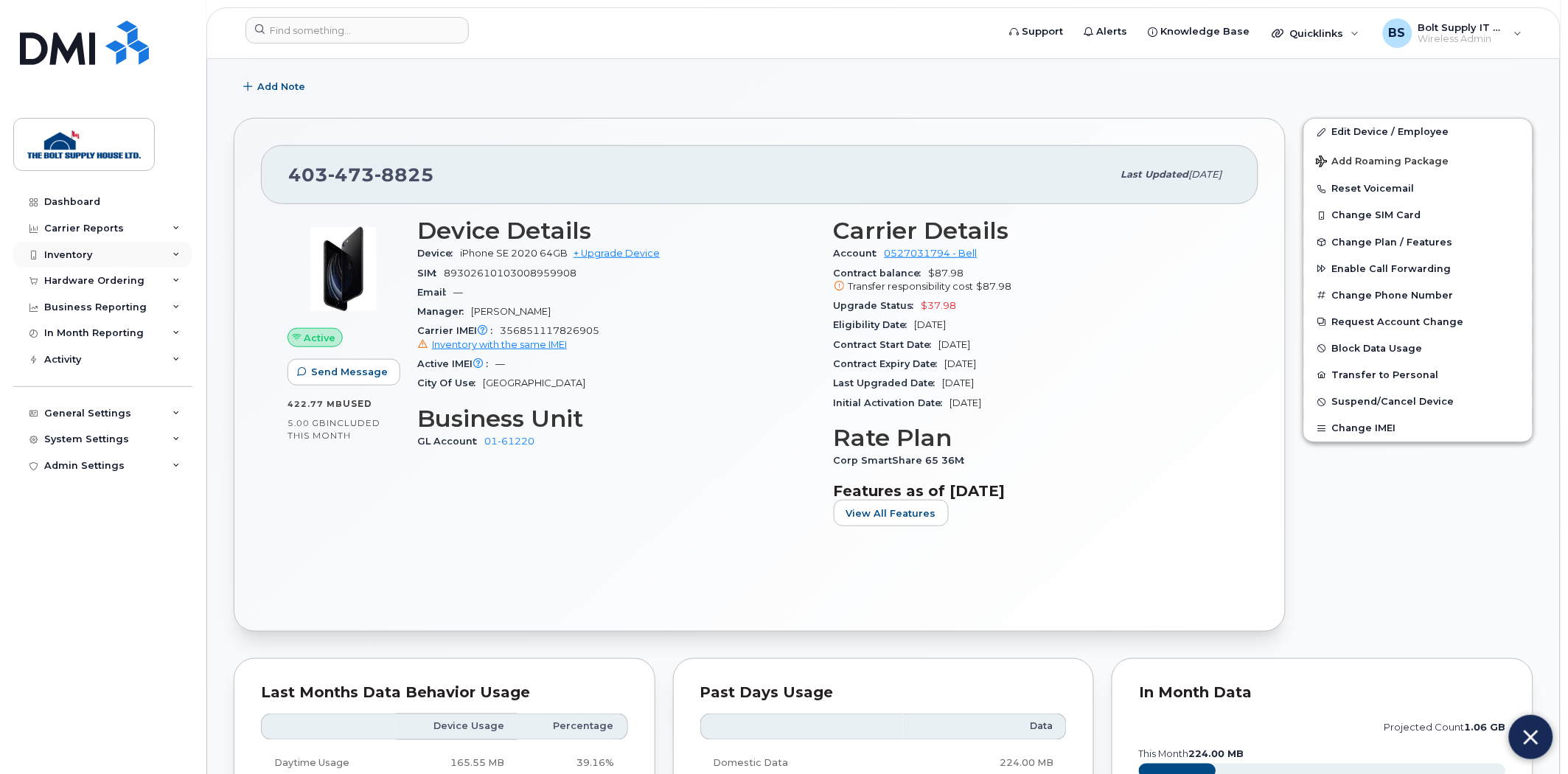
scroll to position [163, 0]
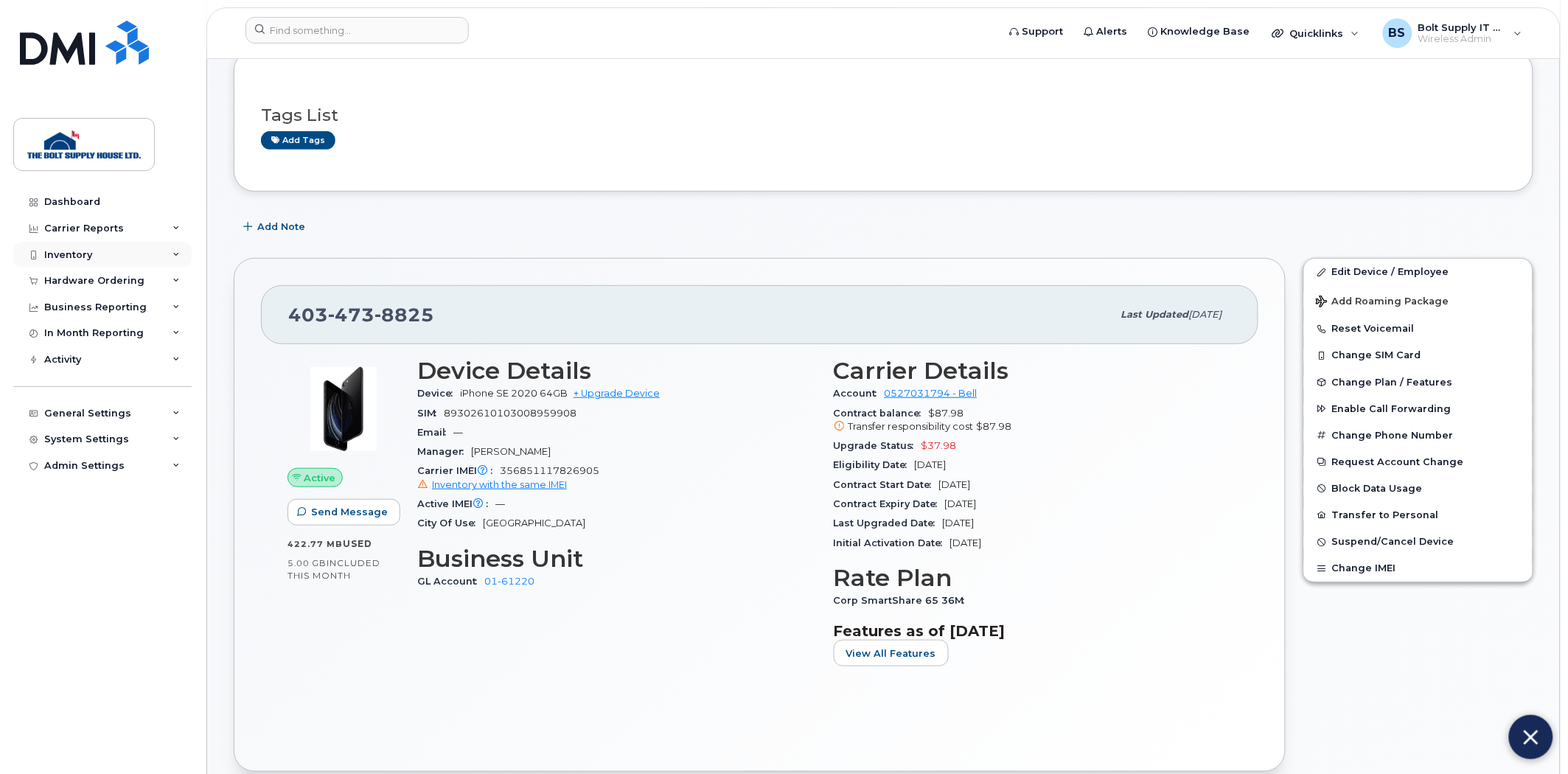
click at [162, 246] on div "Inventory" at bounding box center [102, 255] width 179 height 27
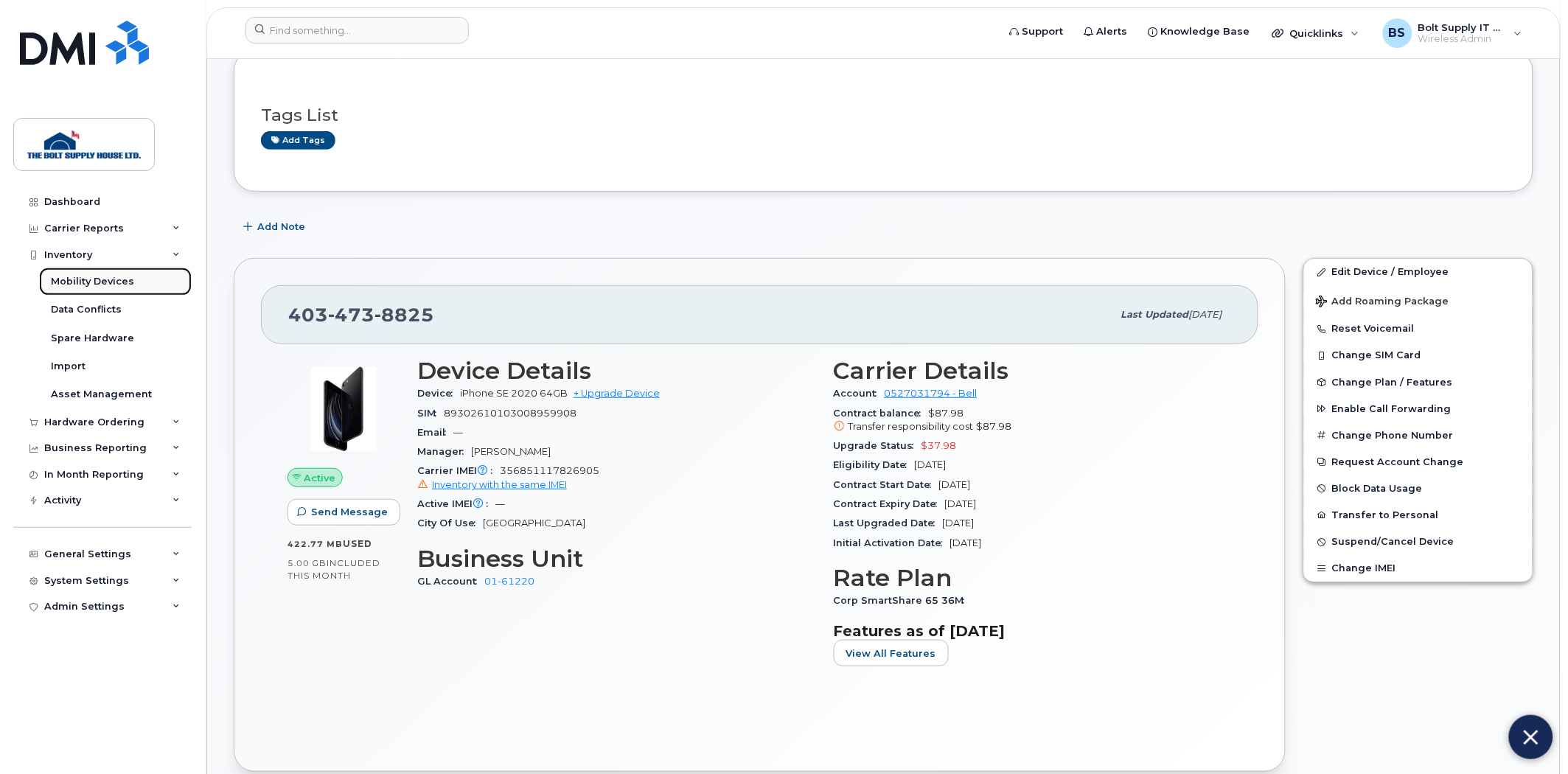
click at [94, 295] on link "Mobility Devices" at bounding box center [115, 281] width 153 height 28
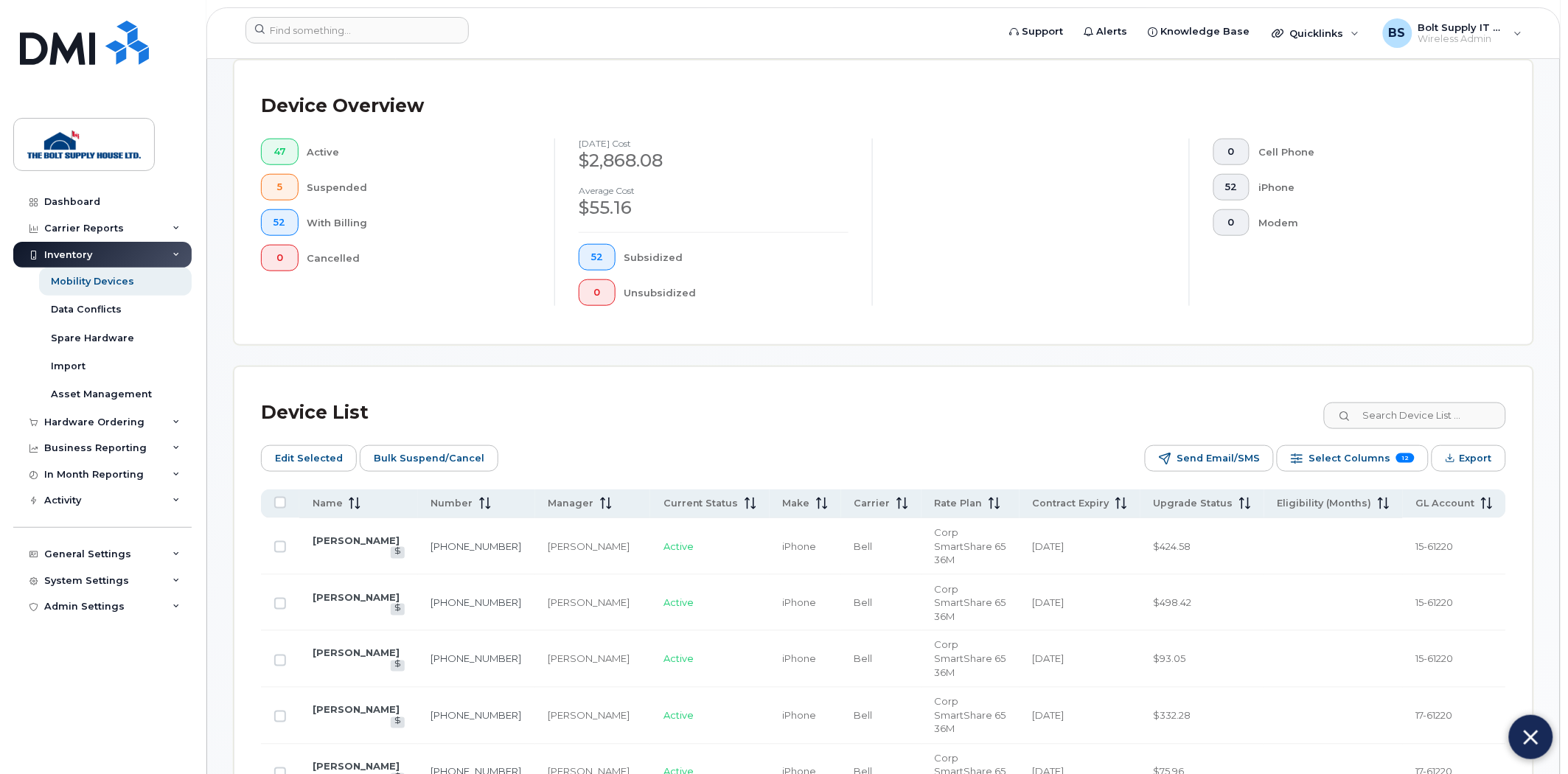
scroll to position [490, 0]
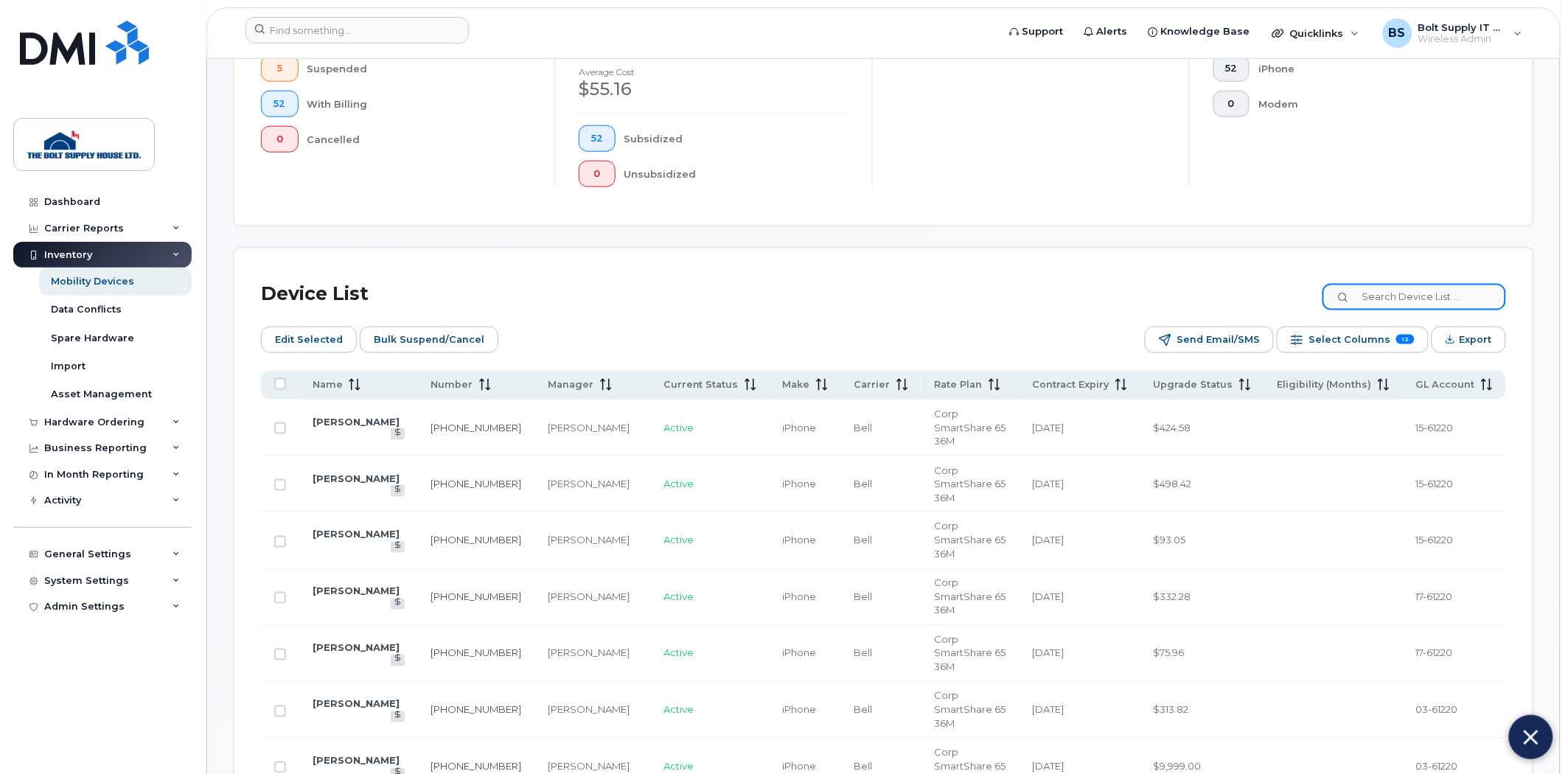
click at [1426, 287] on input at bounding box center [1414, 297] width 183 height 27
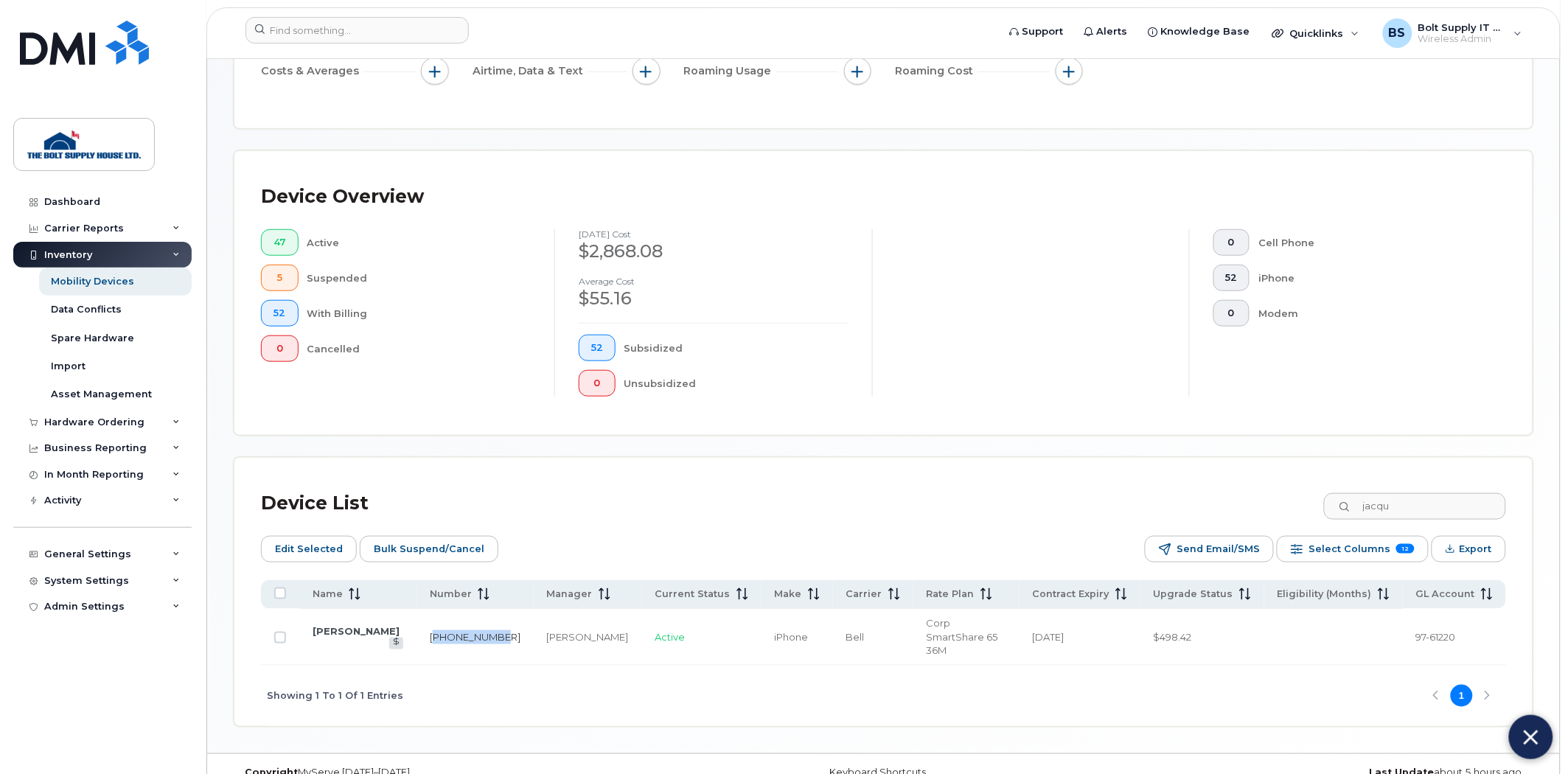
drag, startPoint x: 494, startPoint y: 620, endPoint x: 435, endPoint y: 617, distance: 59.1
click at [1019, 617] on td "[PHONE_NUMBER]" at bounding box center [1079, 637] width 121 height 57
copy link "03-461-6910"
click at [1408, 513] on input "jacqu" at bounding box center [1414, 506] width 183 height 27
drag, startPoint x: 1409, startPoint y: 513, endPoint x: 1320, endPoint y: 515, distance: 89.0
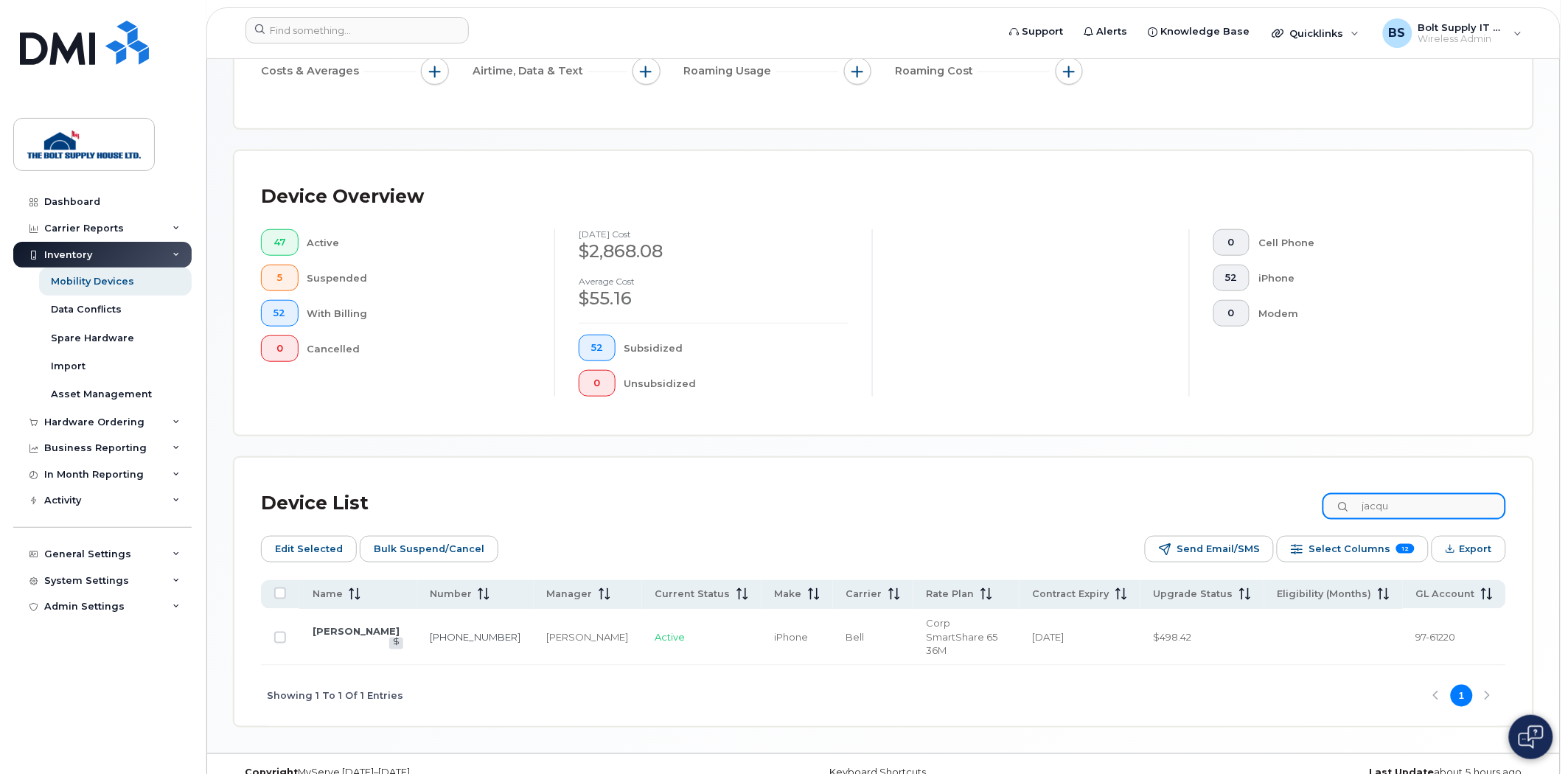
click at [1320, 515] on div "Device List jacqu" at bounding box center [883, 503] width 1245 height 38
type input "steve"
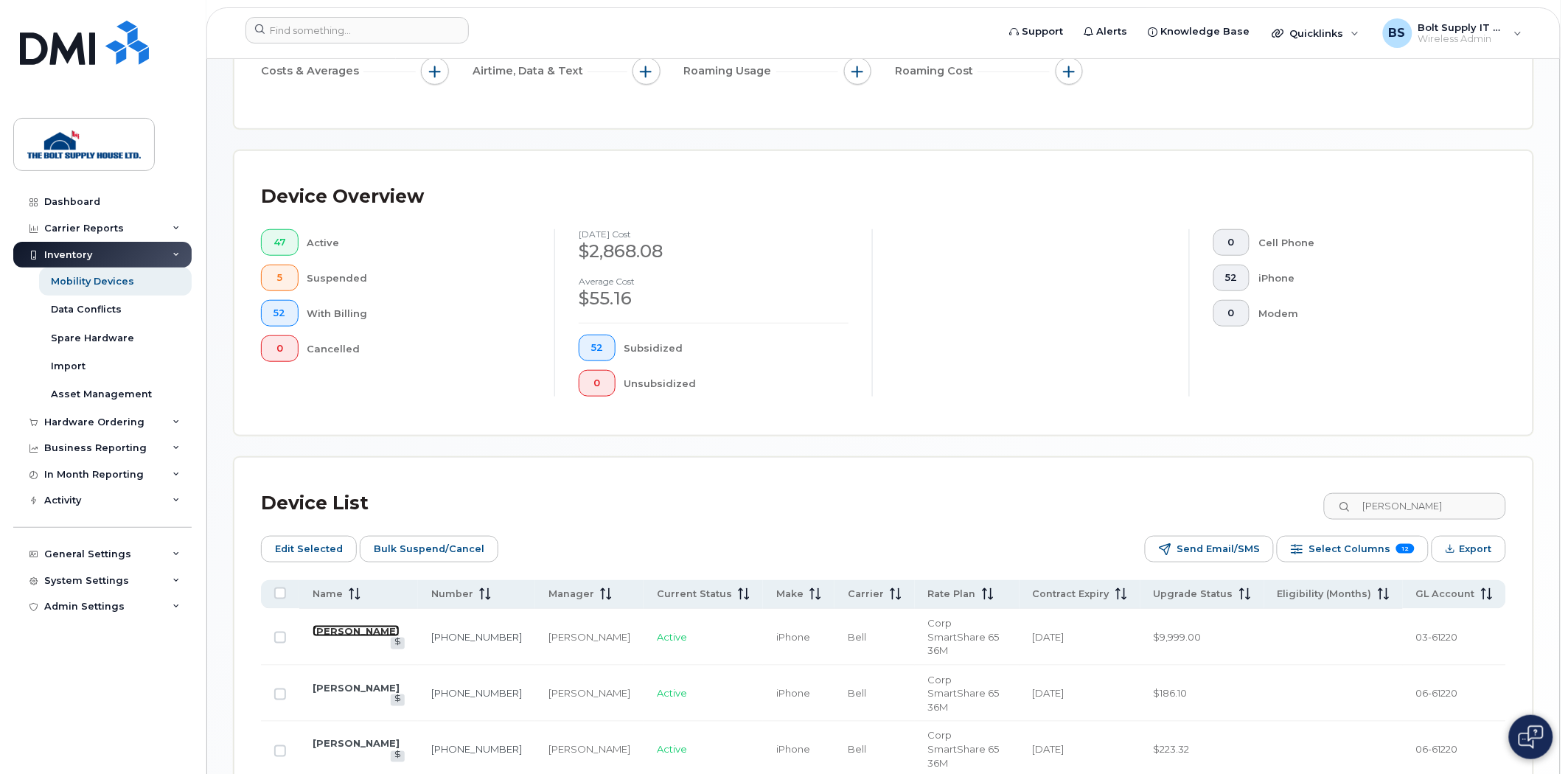
click at [338, 625] on link "[PERSON_NAME]" at bounding box center [356, 631] width 87 height 12
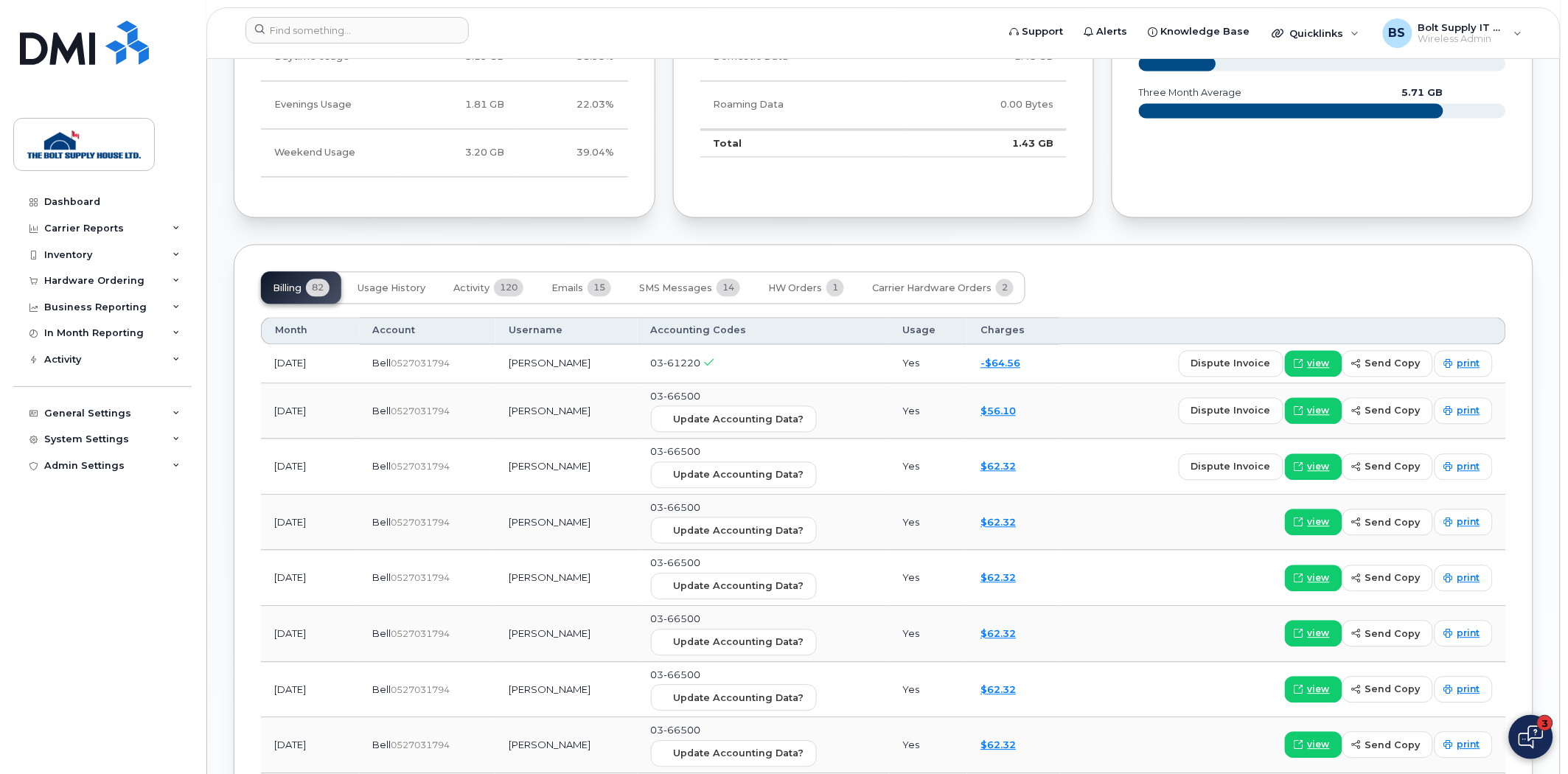
scroll to position [1018, 0]
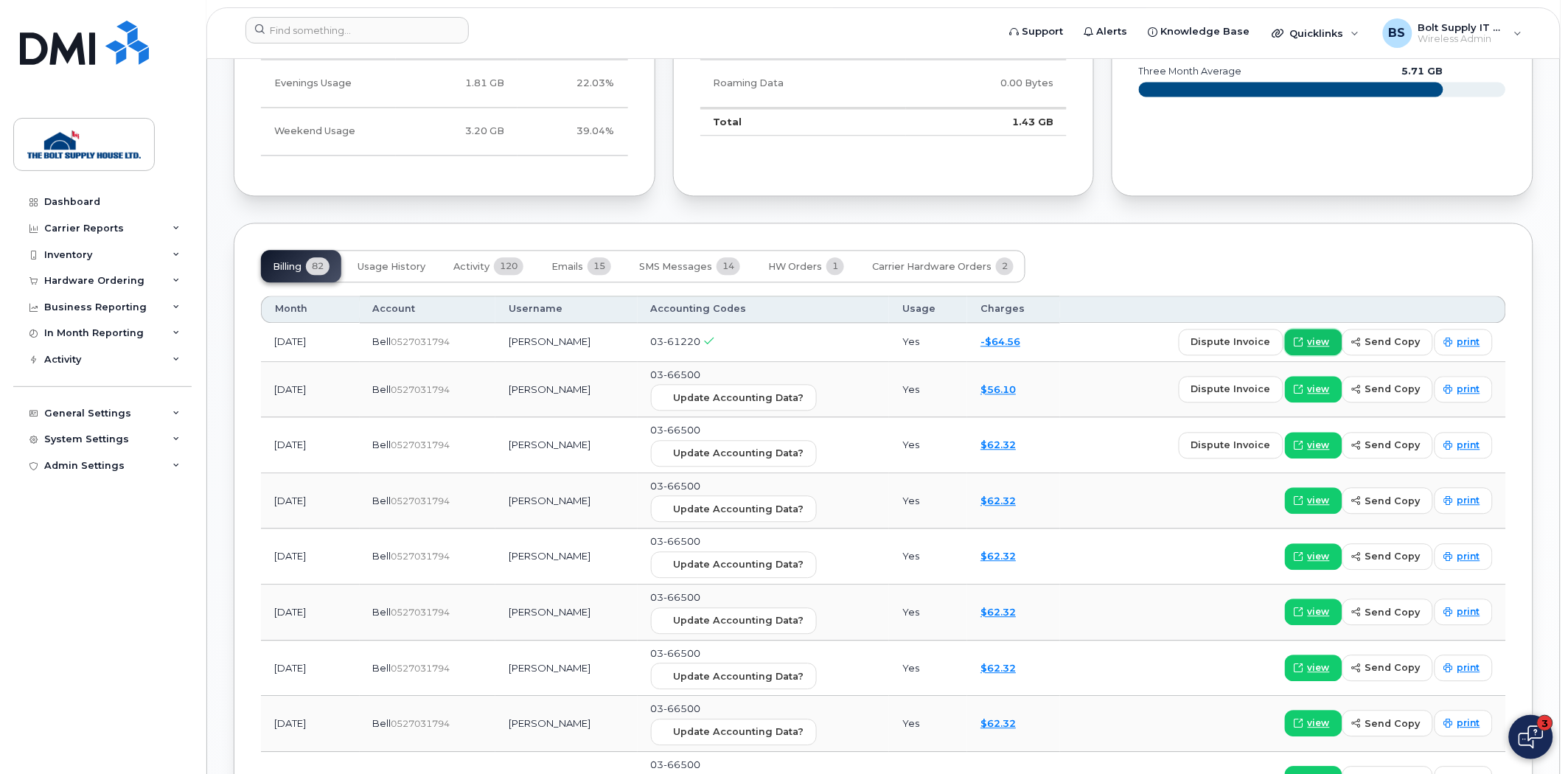
click at [1329, 340] on span "view" at bounding box center [1318, 341] width 22 height 13
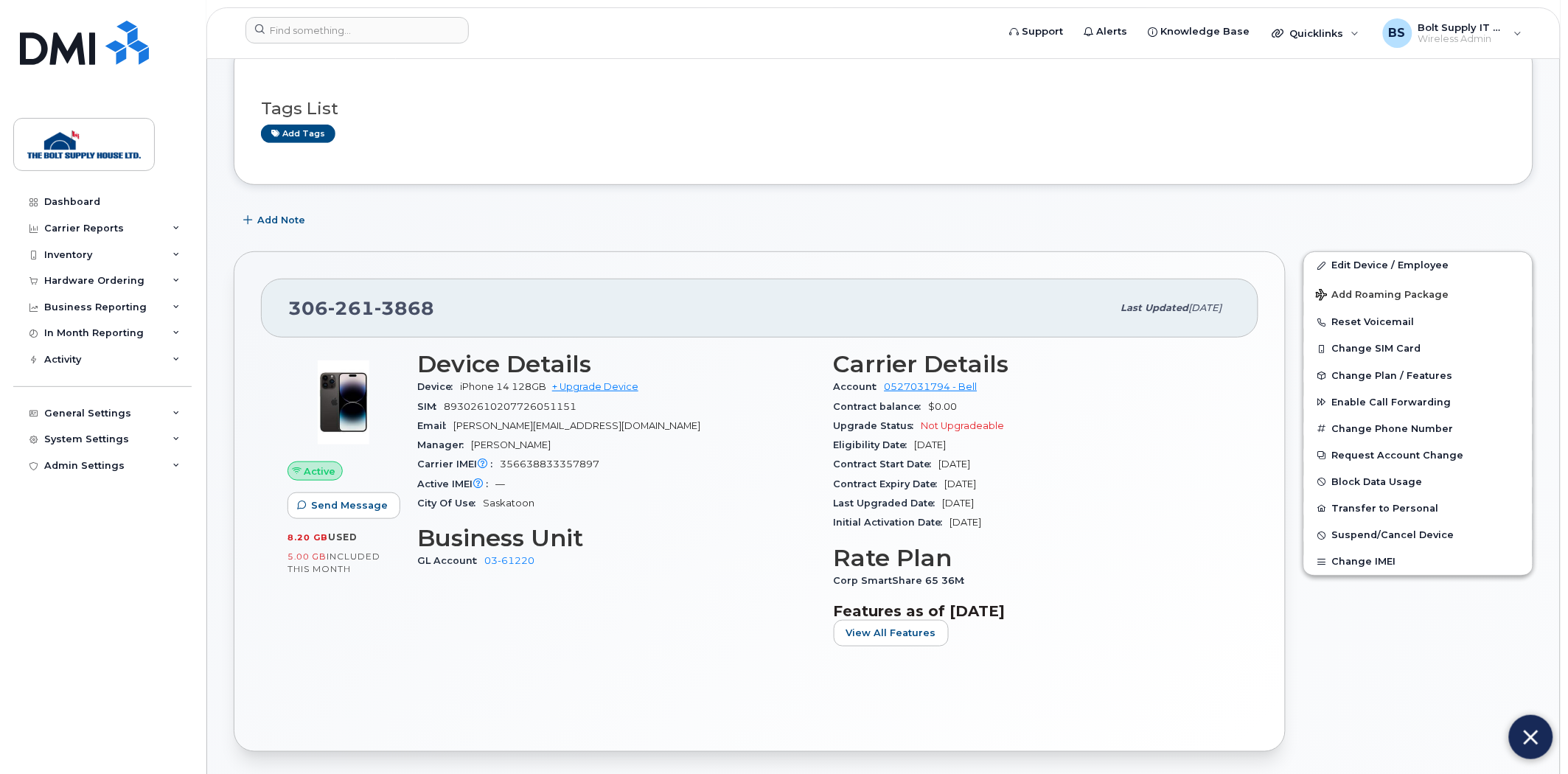
scroll to position [0, 0]
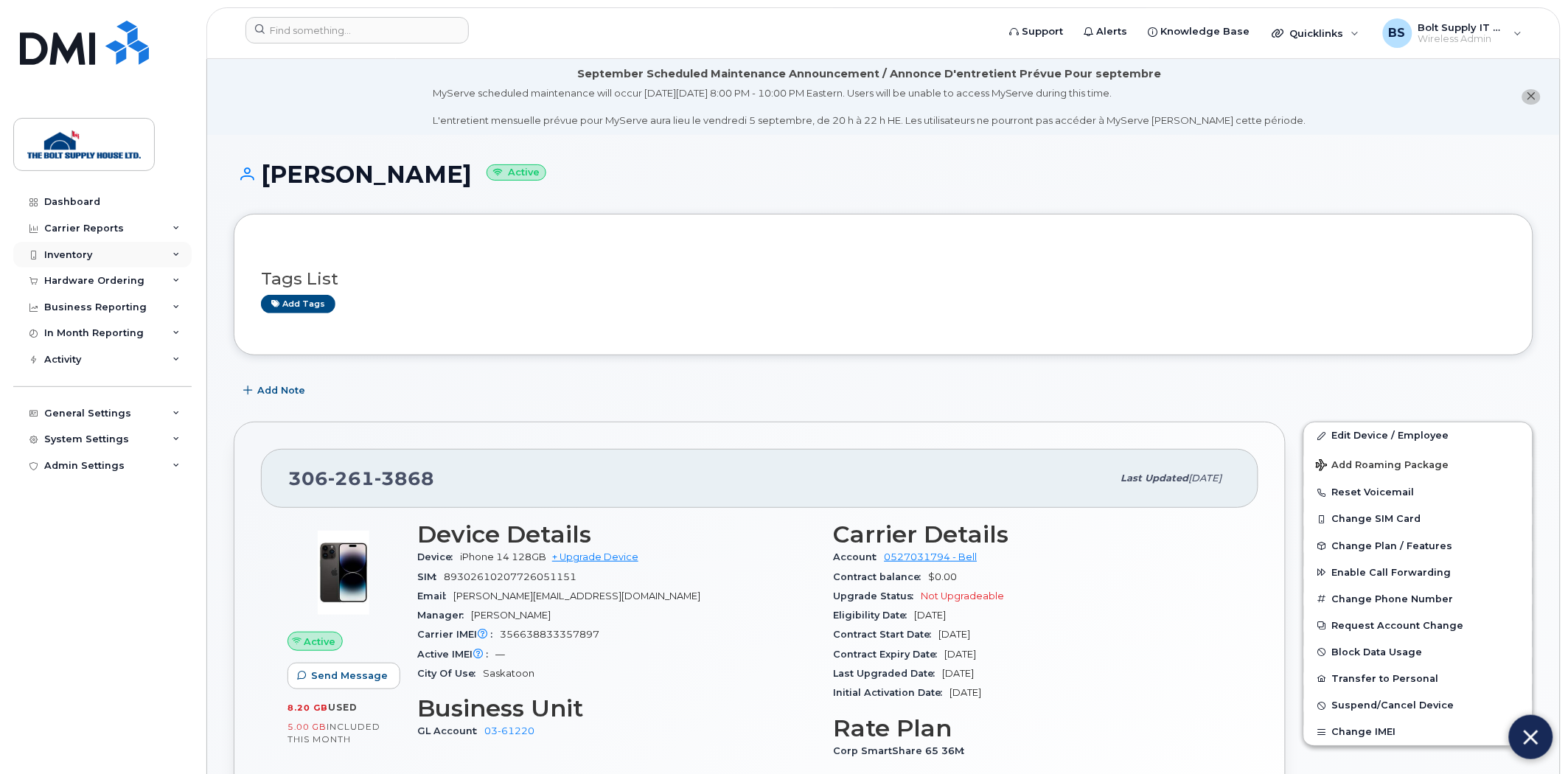
click at [98, 252] on div "Inventory" at bounding box center [102, 255] width 179 height 27
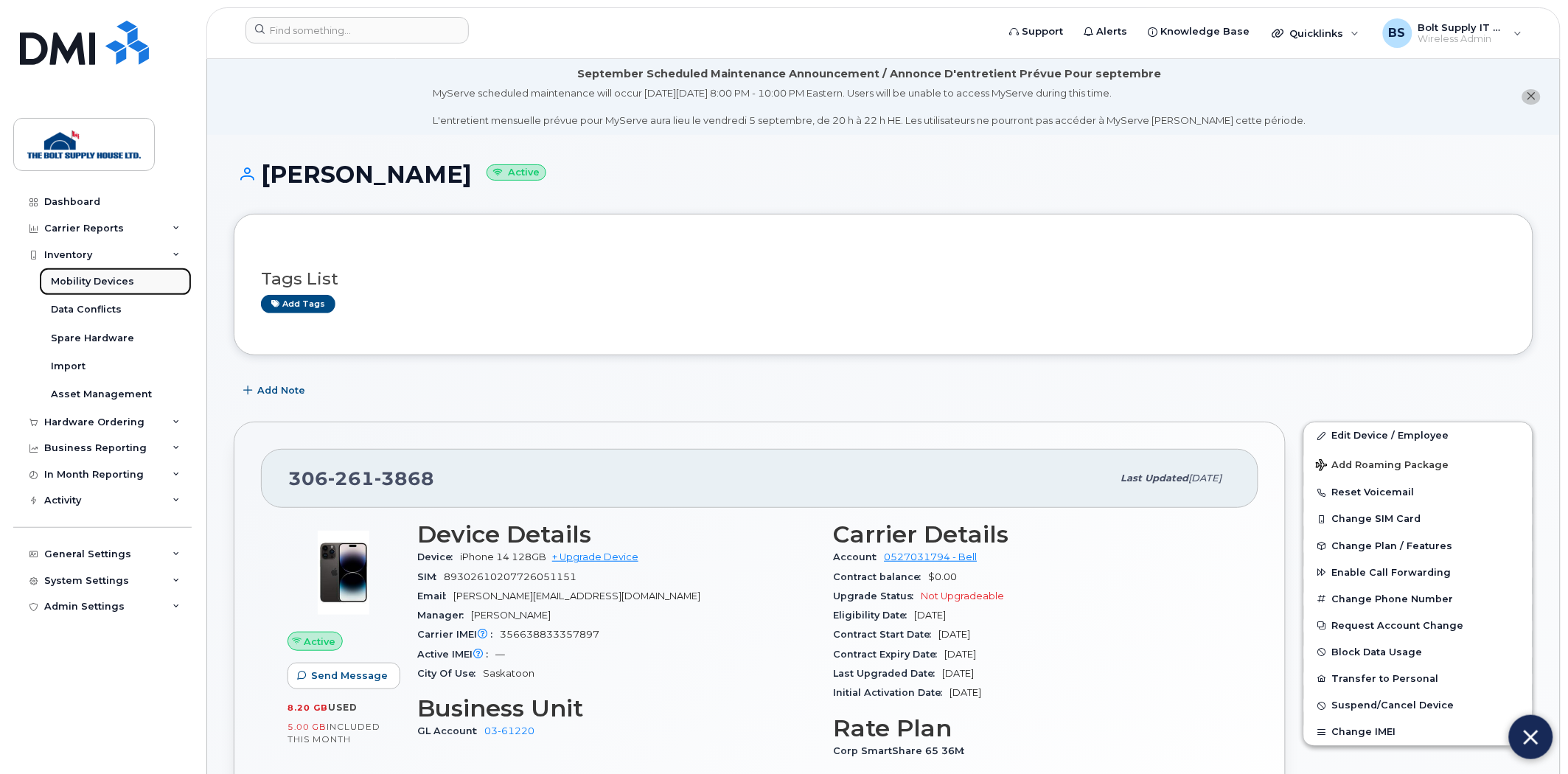
click at [118, 285] on div "Mobility Devices" at bounding box center [93, 281] width 84 height 13
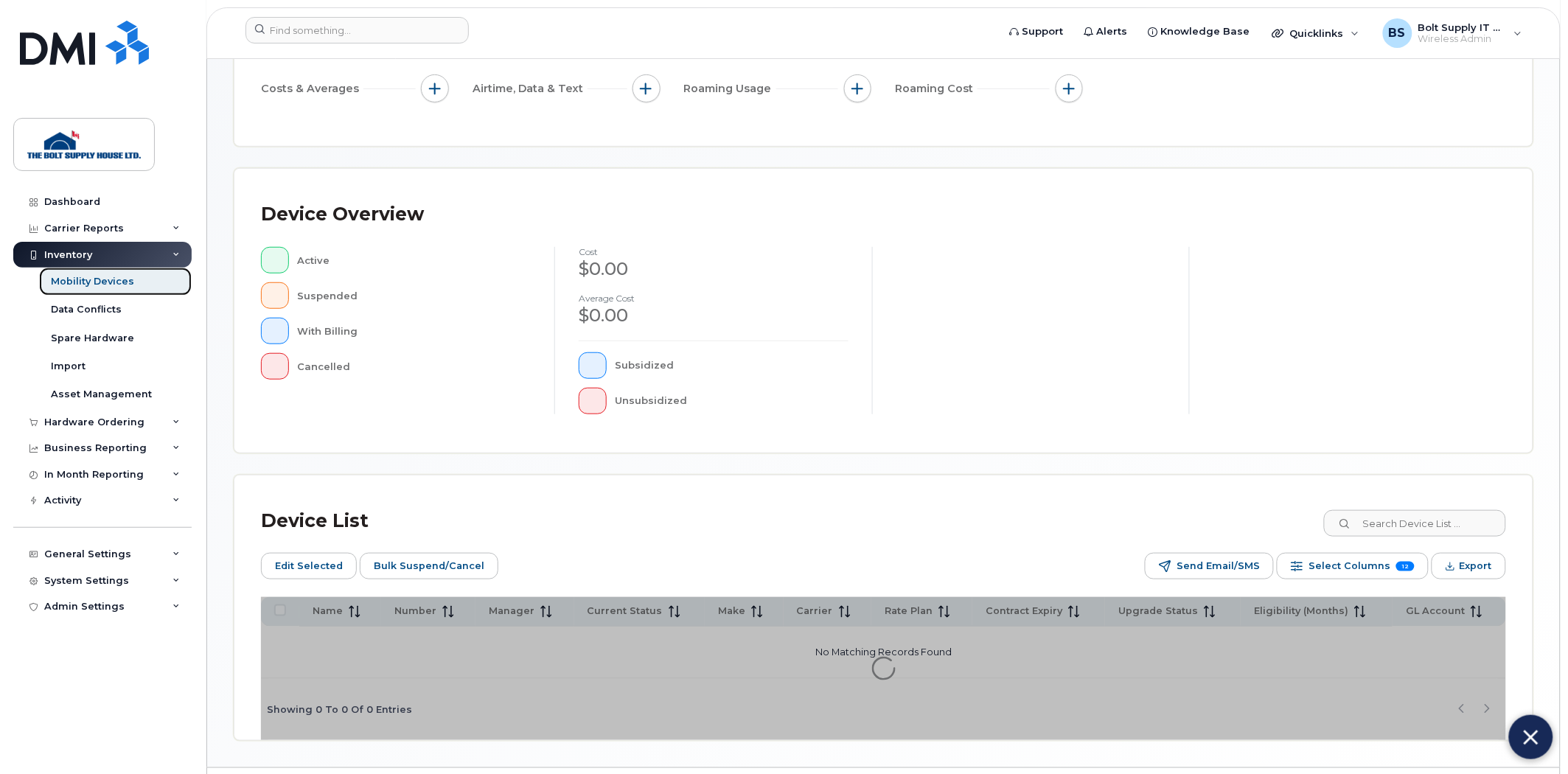
scroll to position [266, 0]
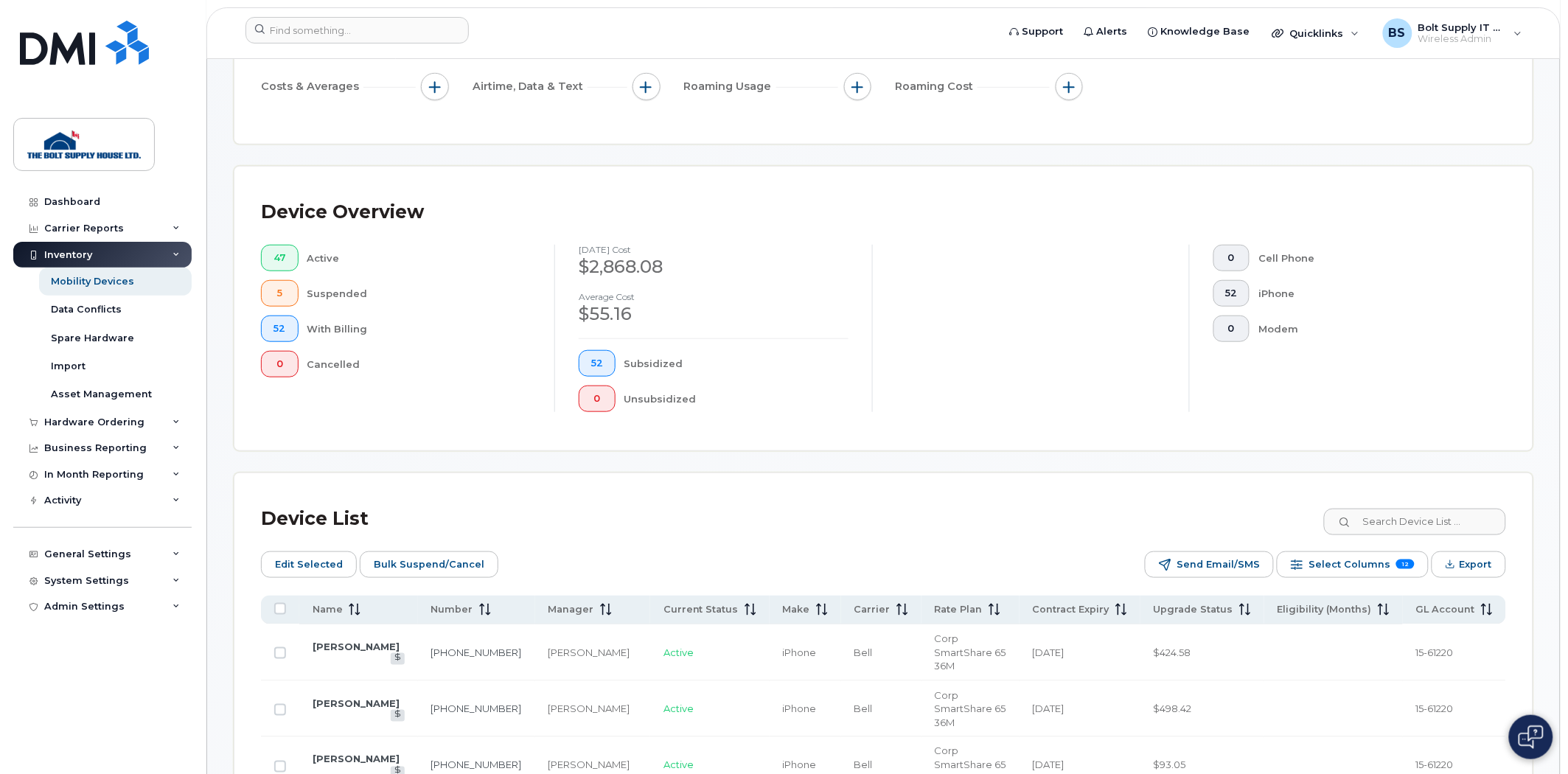
scroll to position [675, 0]
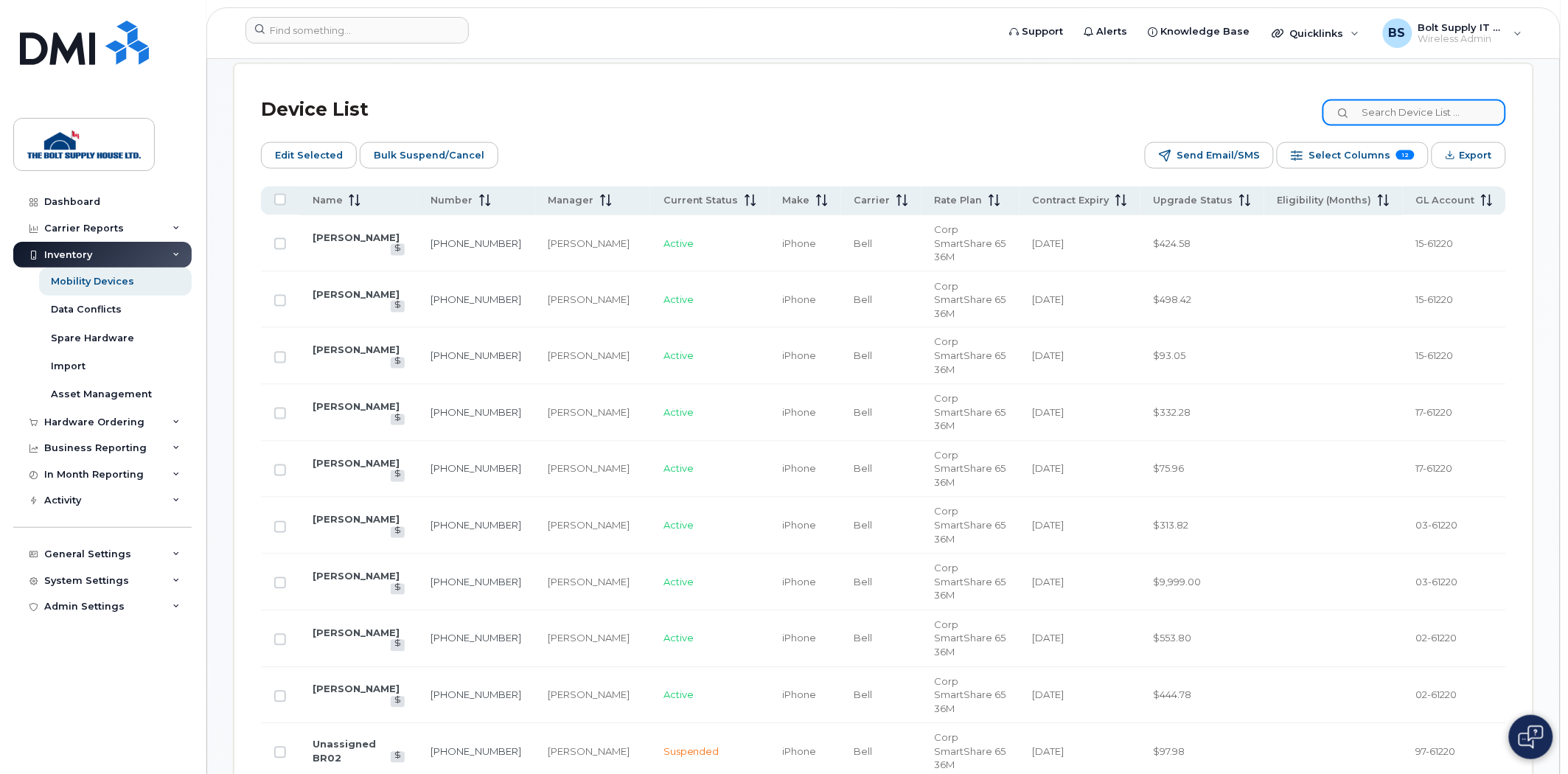
click at [1420, 122] on input at bounding box center [1414, 113] width 183 height 27
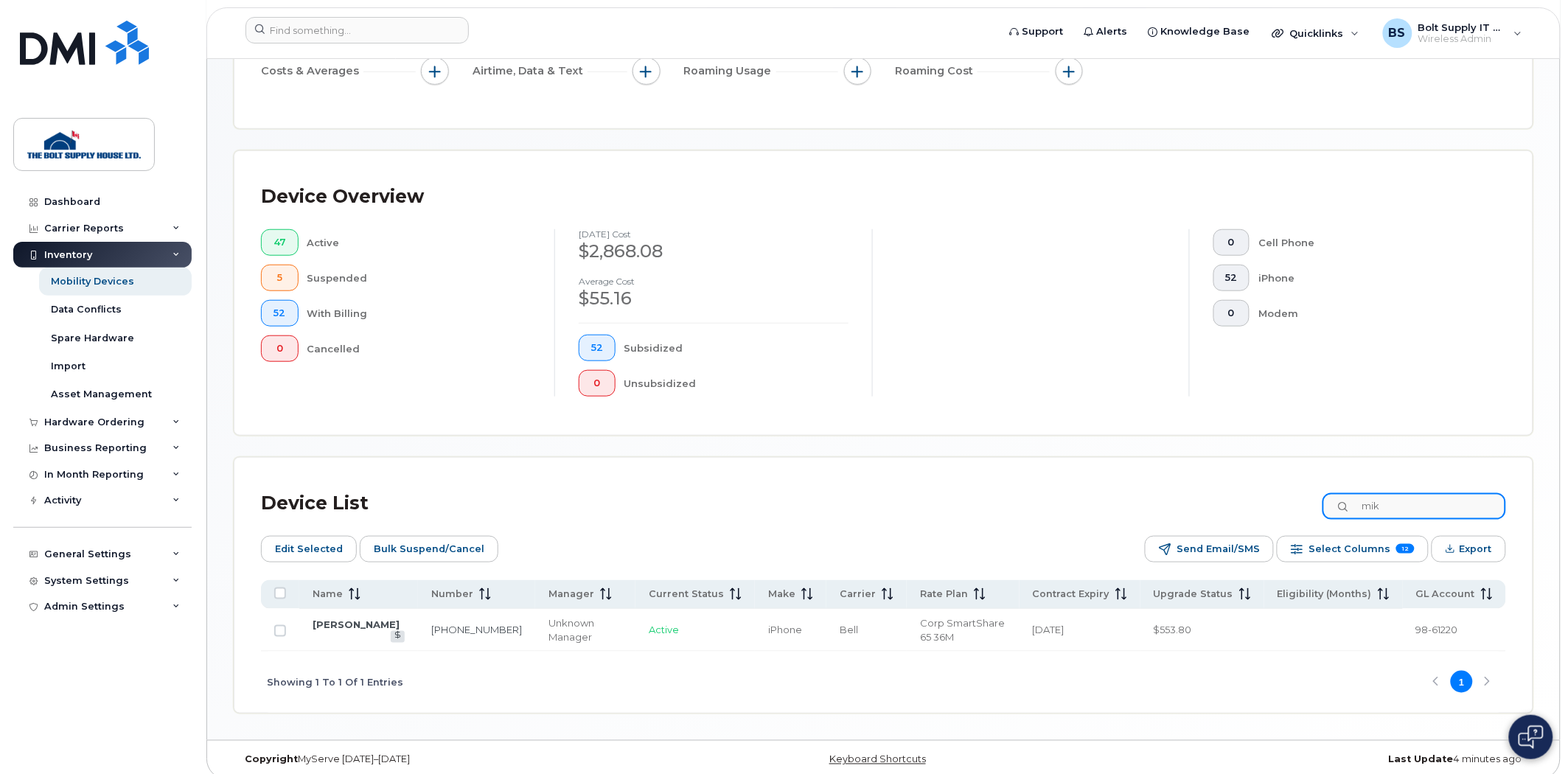
type input "mik"
